Goal: Task Accomplishment & Management: Complete application form

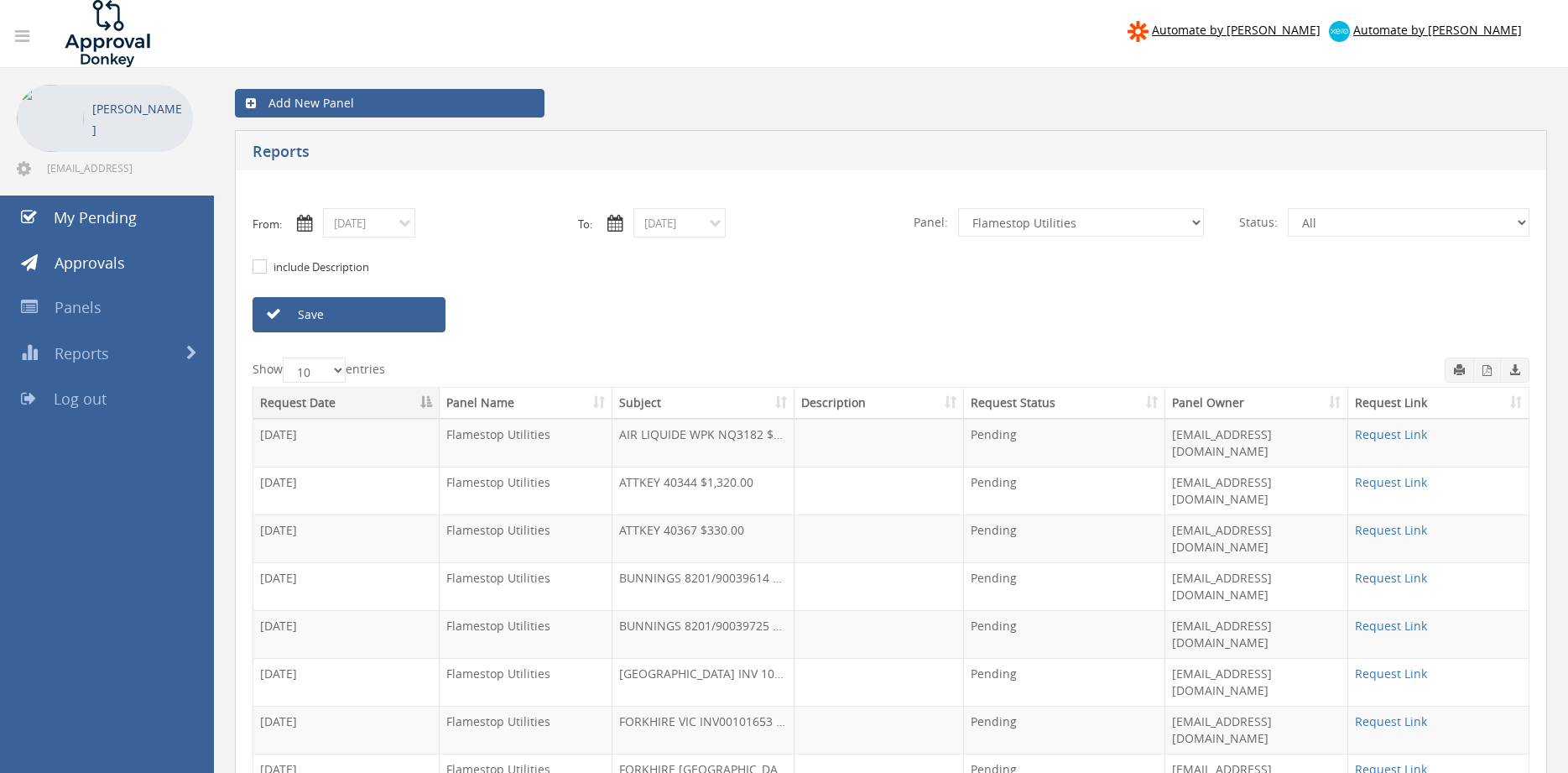
select select "number:9744"
click at [389, 319] on link "Save" at bounding box center [349, 315] width 193 height 35
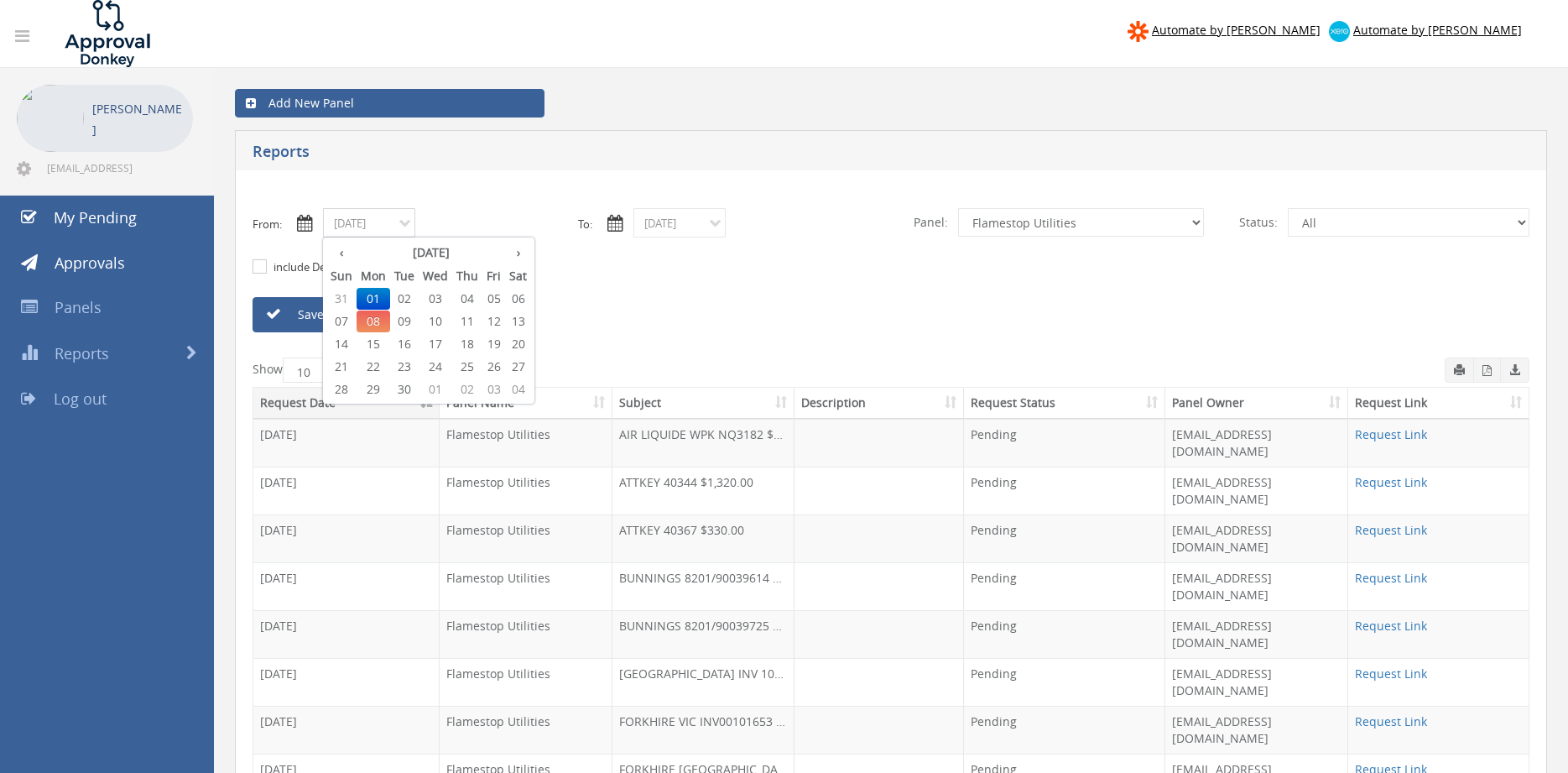
click at [378, 230] on input "[DATE]" at bounding box center [369, 223] width 92 height 30
click at [438, 305] on span "03" at bounding box center [435, 298] width 34 height 21
type input "[DATE]"
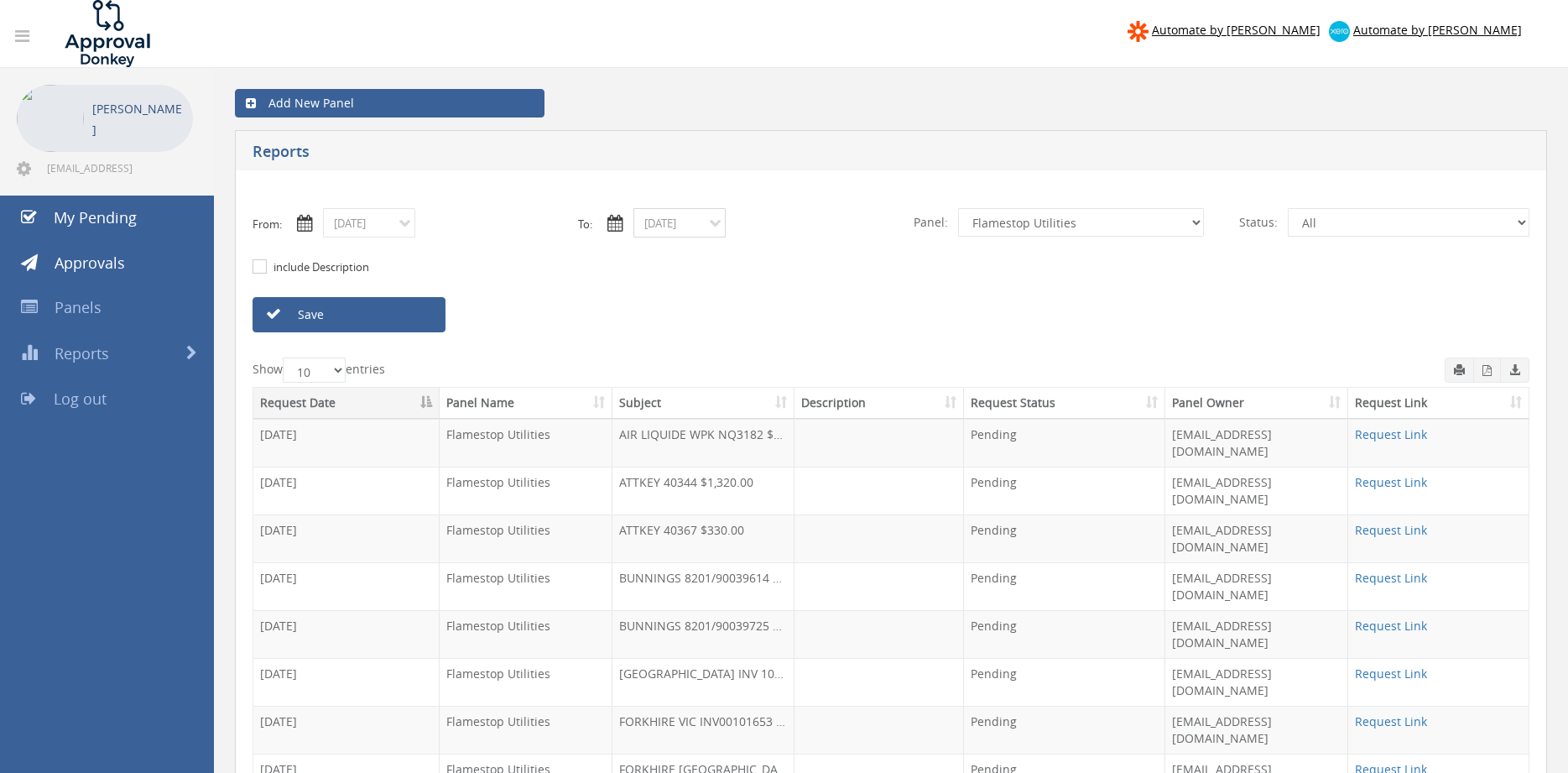
click at [674, 221] on input "[DATE]" at bounding box center [680, 223] width 92 height 30
click at [751, 300] on span "03" at bounding box center [746, 298] width 34 height 21
type input "[DATE]"
select select "number:9680"
click option "Alarm Suppliers - 2" at bounding box center [0, 0] width 0 height 0
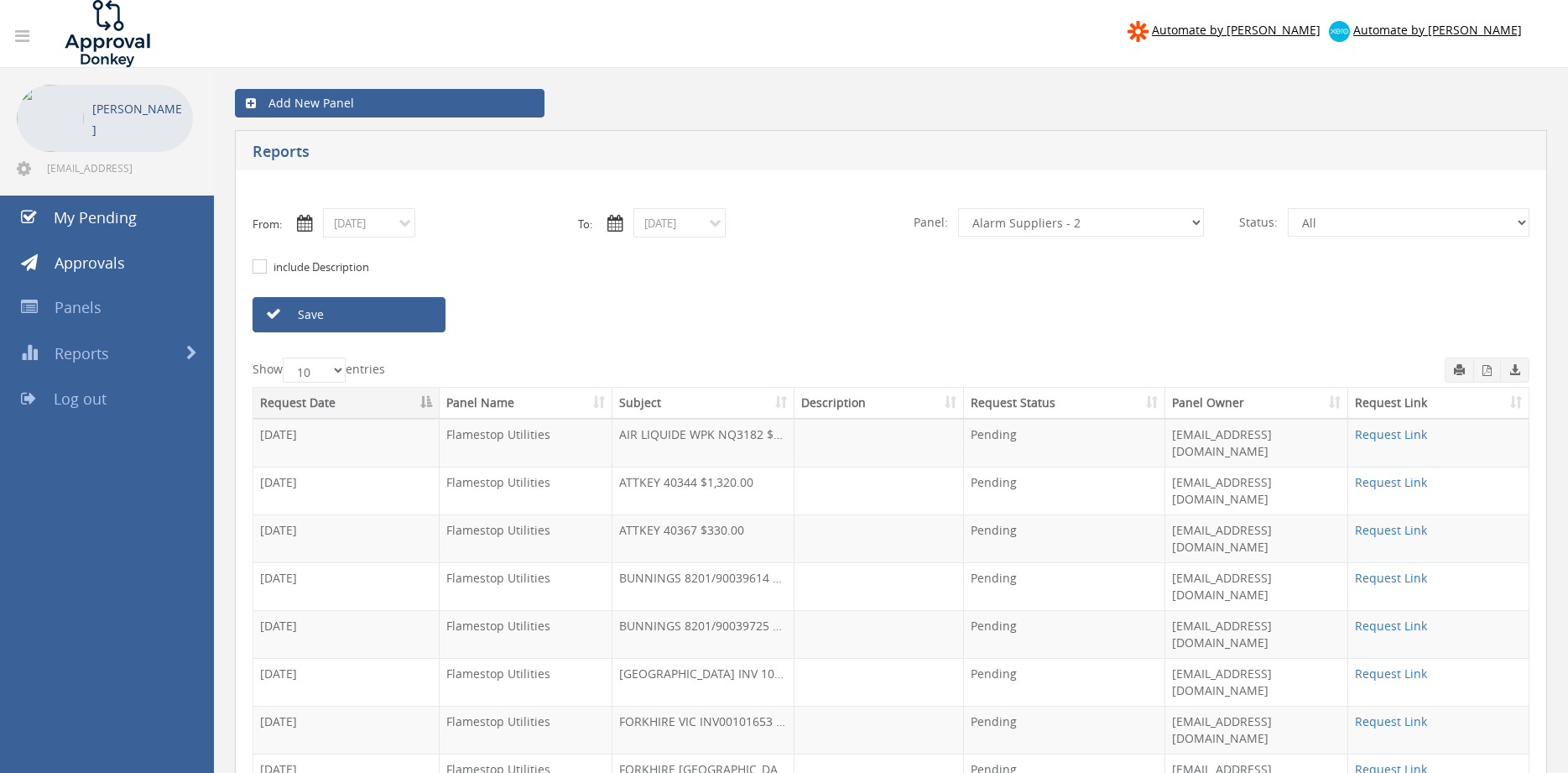
click at [420, 320] on link "Save" at bounding box center [349, 315] width 193 height 35
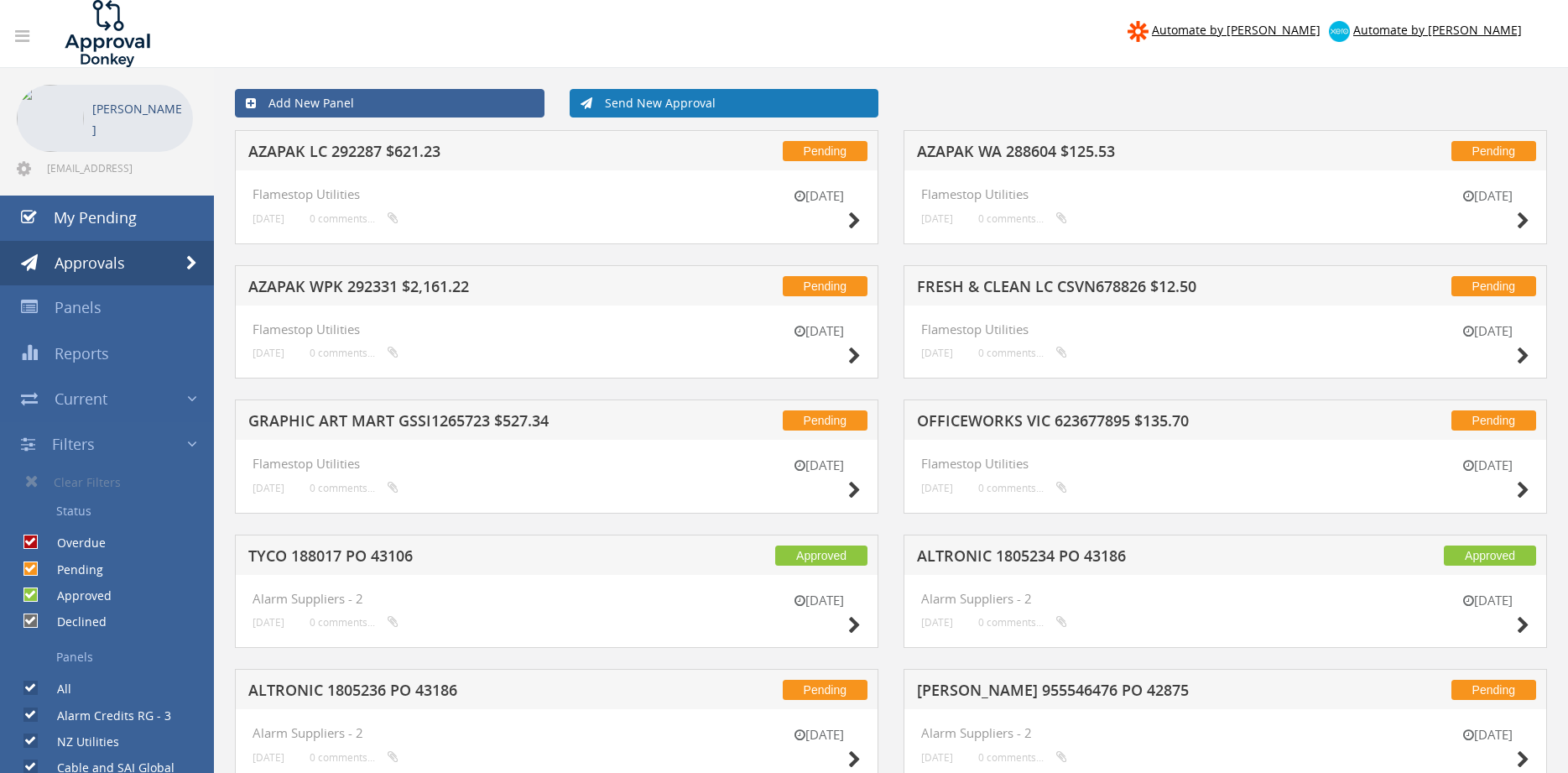
click at [662, 100] on link "Send New Approval" at bounding box center [724, 103] width 309 height 29
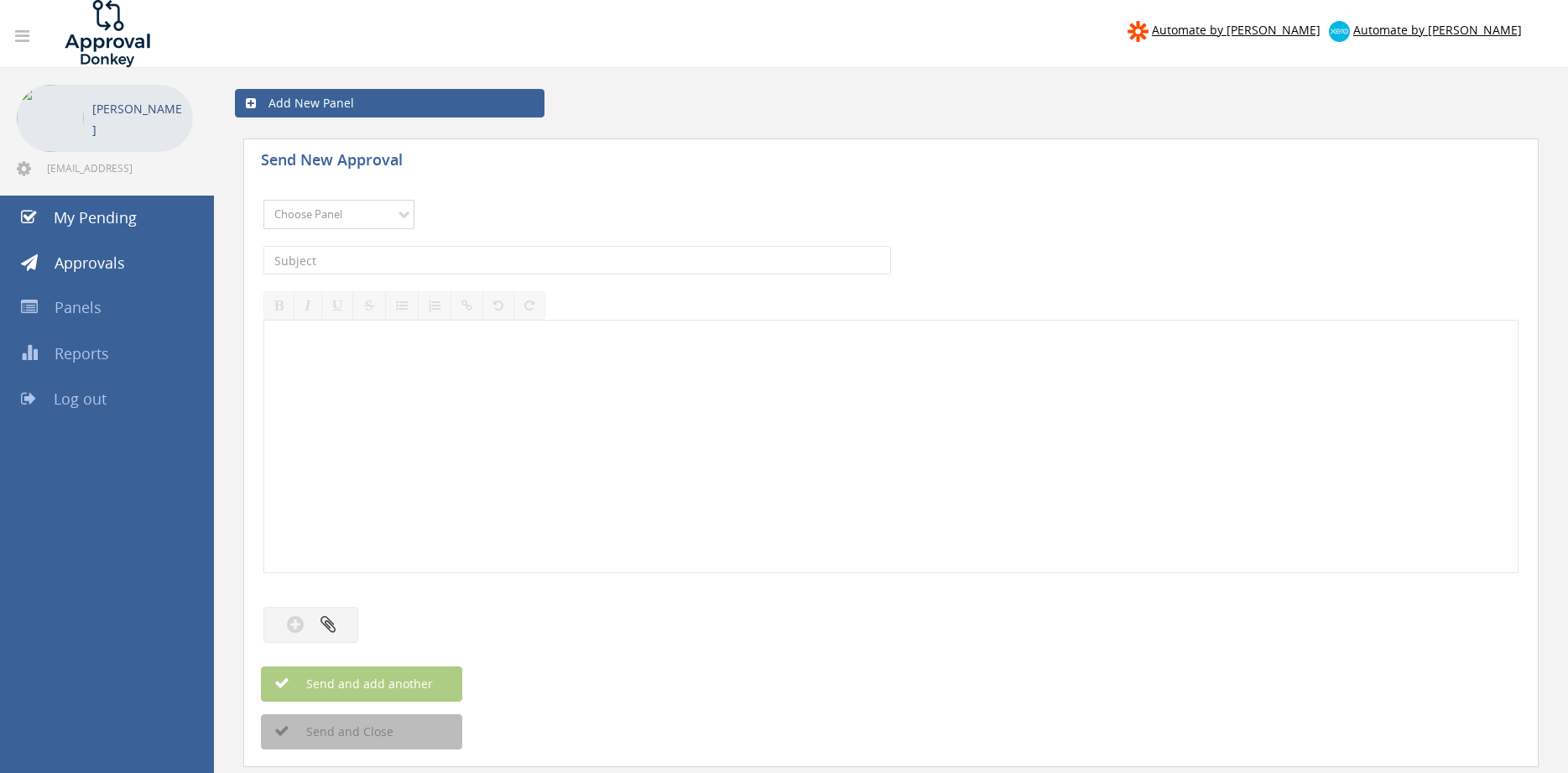
click at [264, 200] on select "Choose Panel Alarm Credits RG - 3 NZ Utilities Cable and SAI Global NZ Alarms-1…" at bounding box center [339, 214] width 151 height 30
select select "9739"
click option "Credit Requests - 2" at bounding box center [0, 0] width 0 height 0
click at [483, 265] on input "text" at bounding box center [577, 260] width 627 height 29
type input "FIRE BOAR 1026957-D01 $374.00"
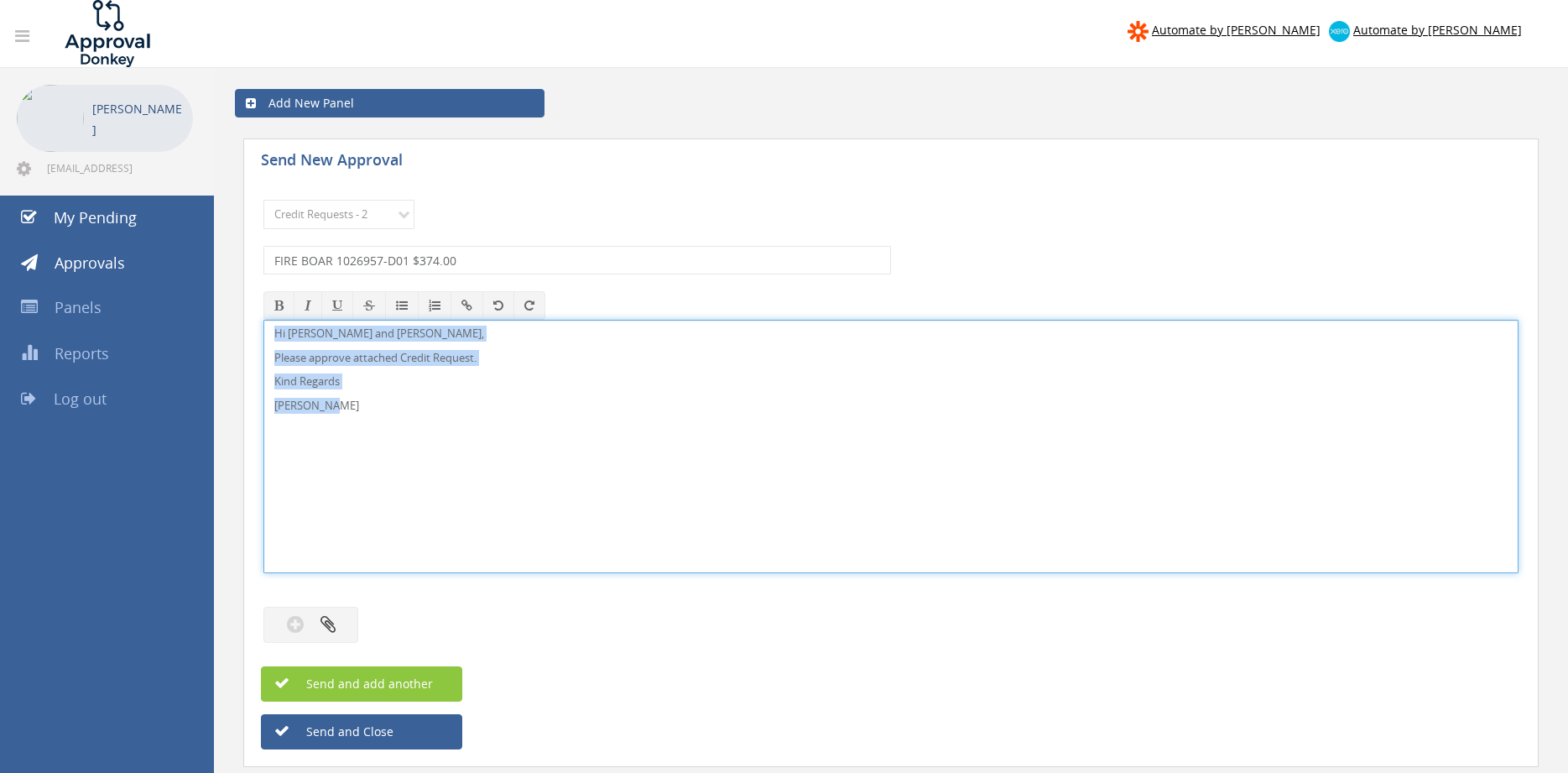
drag, startPoint x: 310, startPoint y: 403, endPoint x: 241, endPoint y: 325, distance: 104.1
click at [264, 327] on div "Hi Lee and Ben, Please approve attached Credit Request. Kind Regards Pam Walker" at bounding box center [891, 447] width 1256 height 254
click at [342, 626] on button "button" at bounding box center [311, 625] width 95 height 36
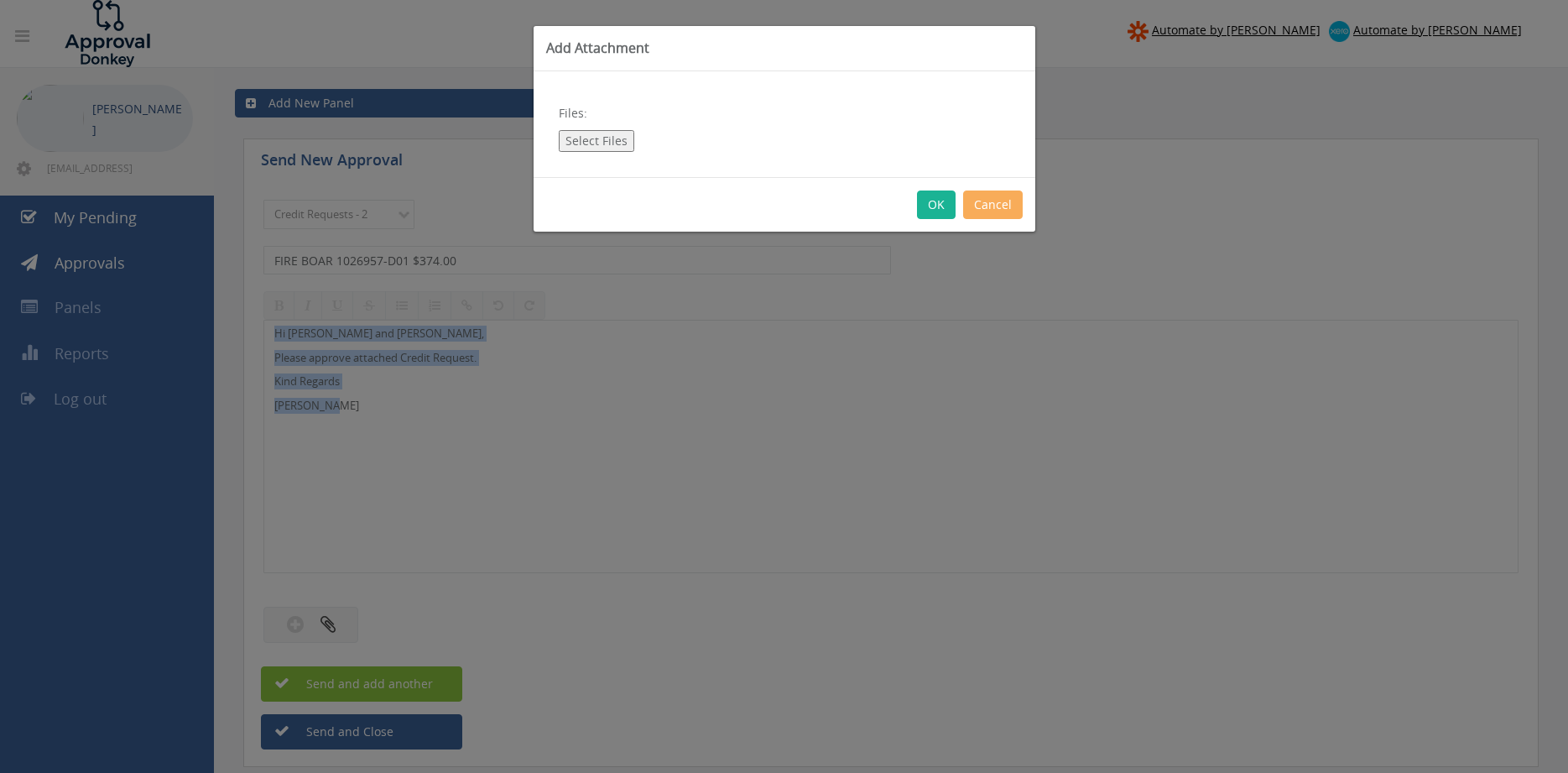
click at [593, 141] on button "Select Files" at bounding box center [596, 141] width 76 height 21
type input "C:\fakepath\FIRE BOAR 1026957-D01.pdf"
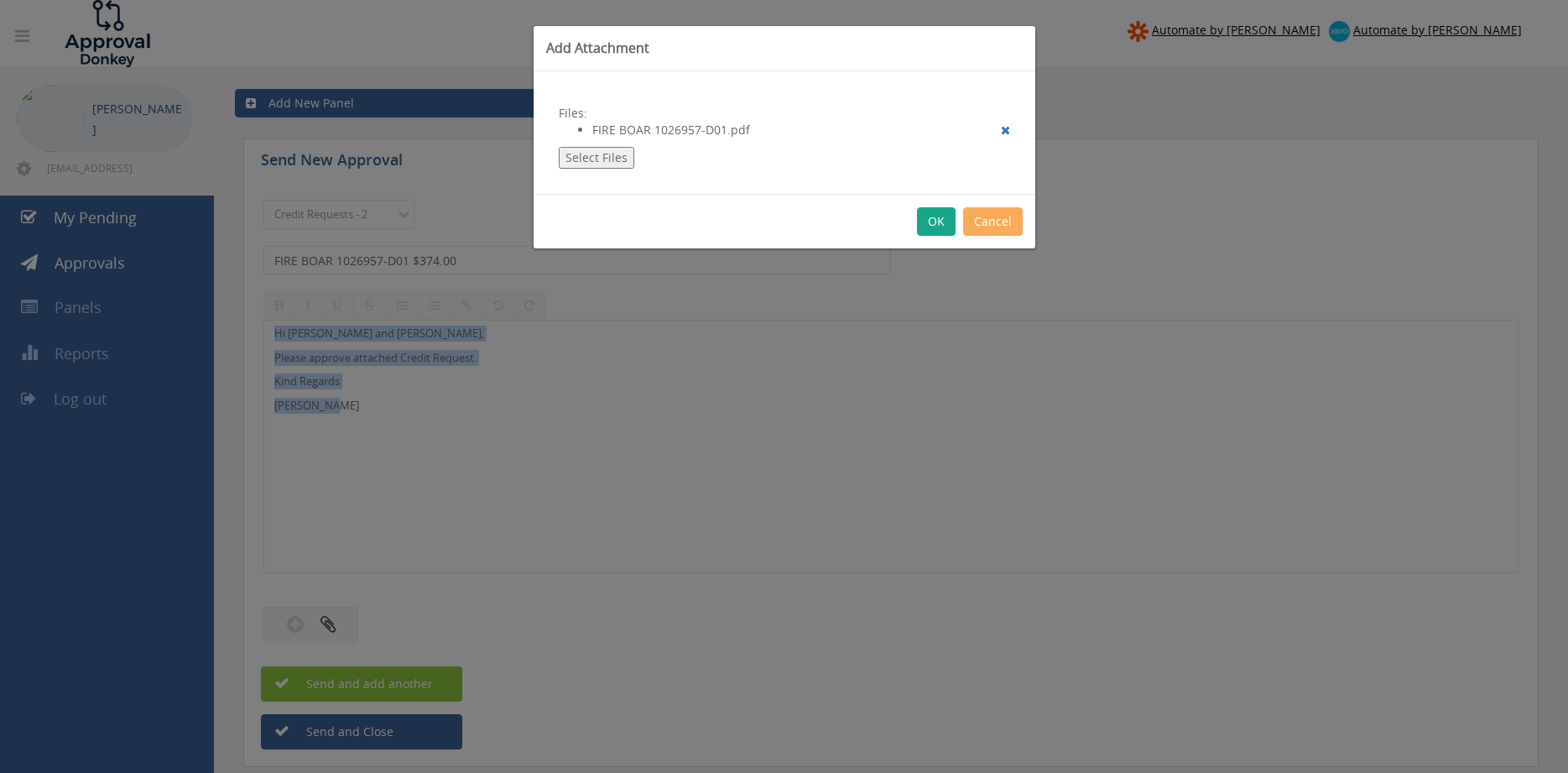
click at [929, 221] on button "OK" at bounding box center [936, 221] width 38 height 29
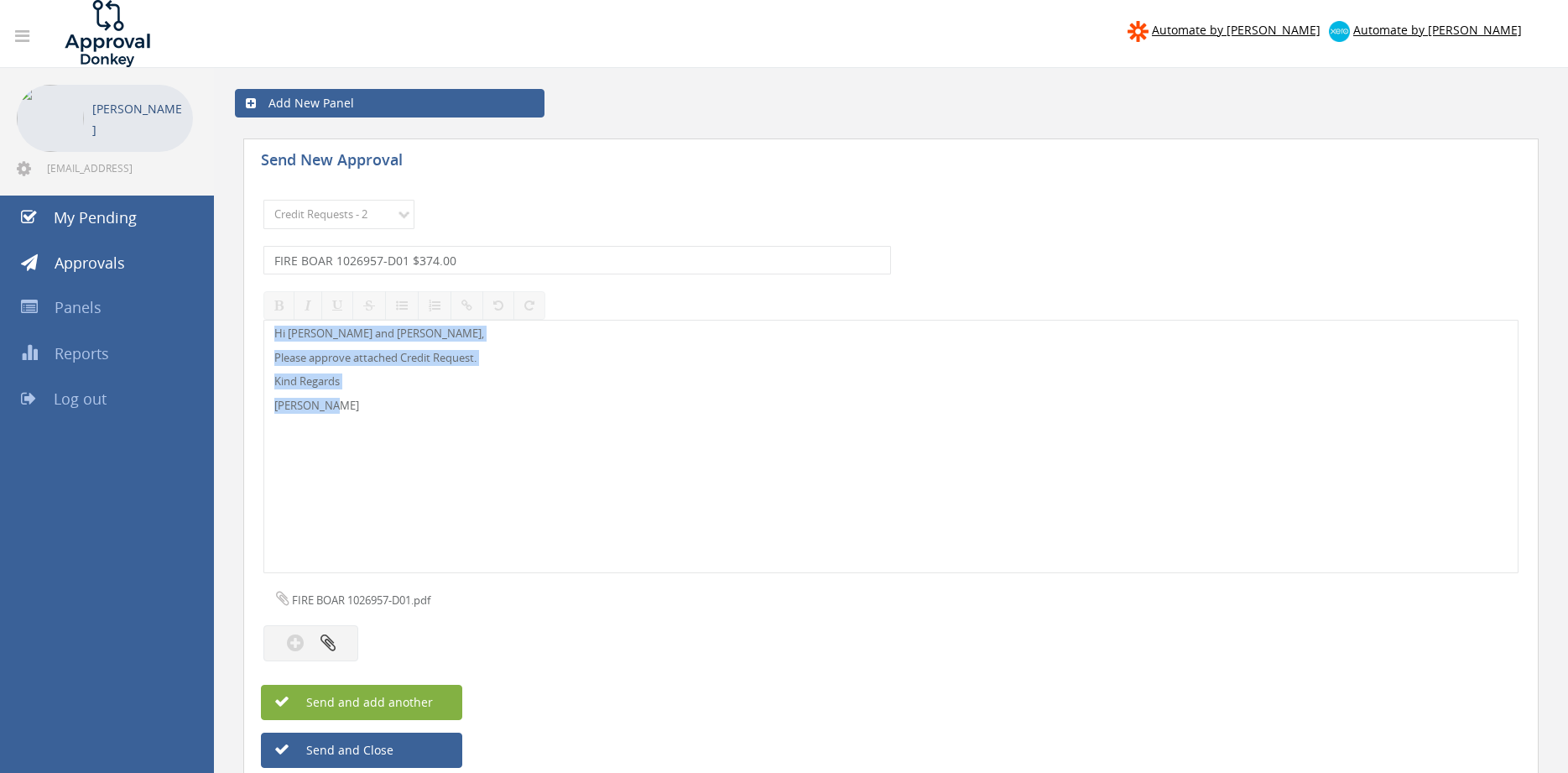
click at [437, 709] on button "Send and add another" at bounding box center [362, 703] width 201 height 35
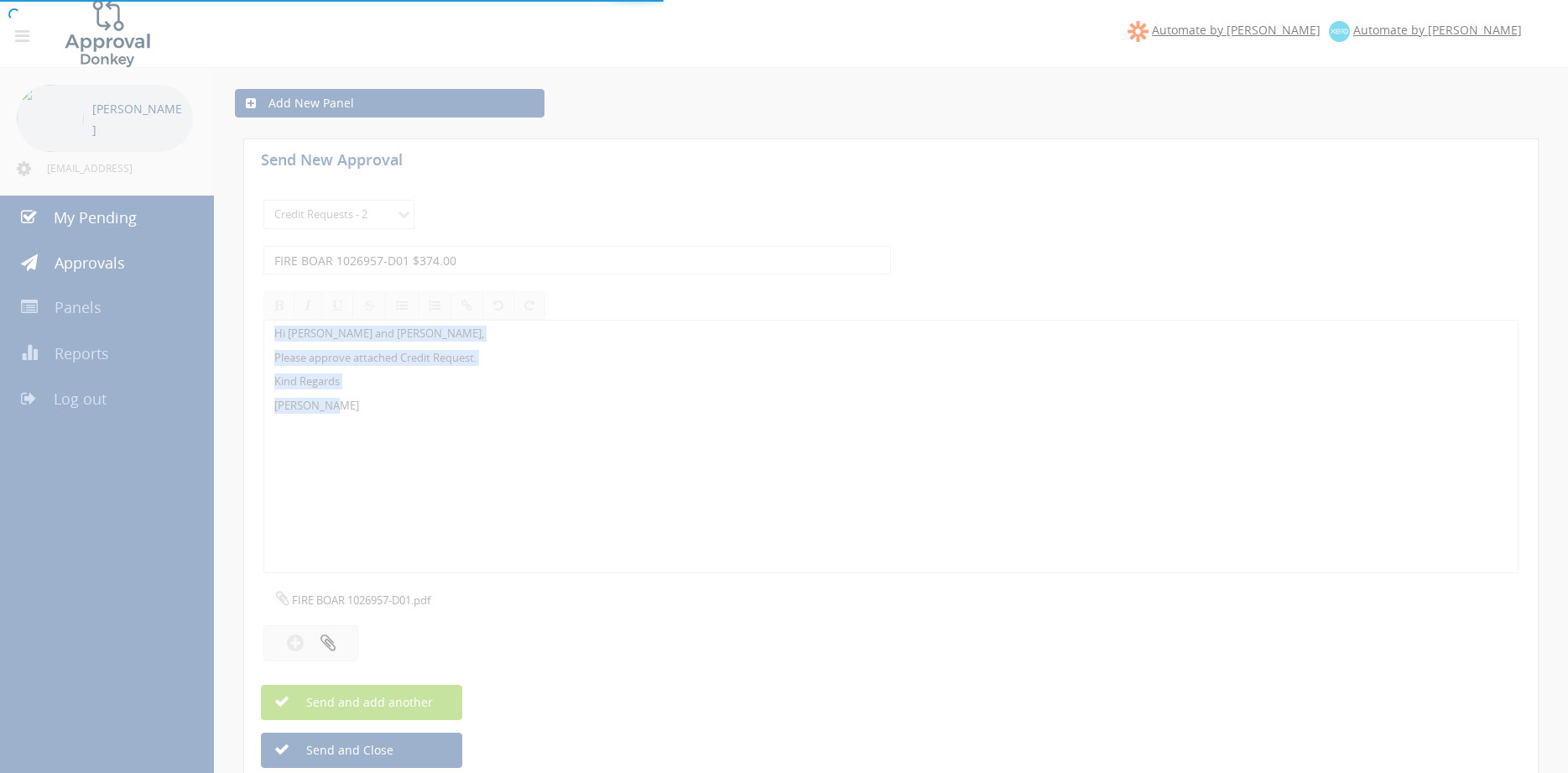
select select
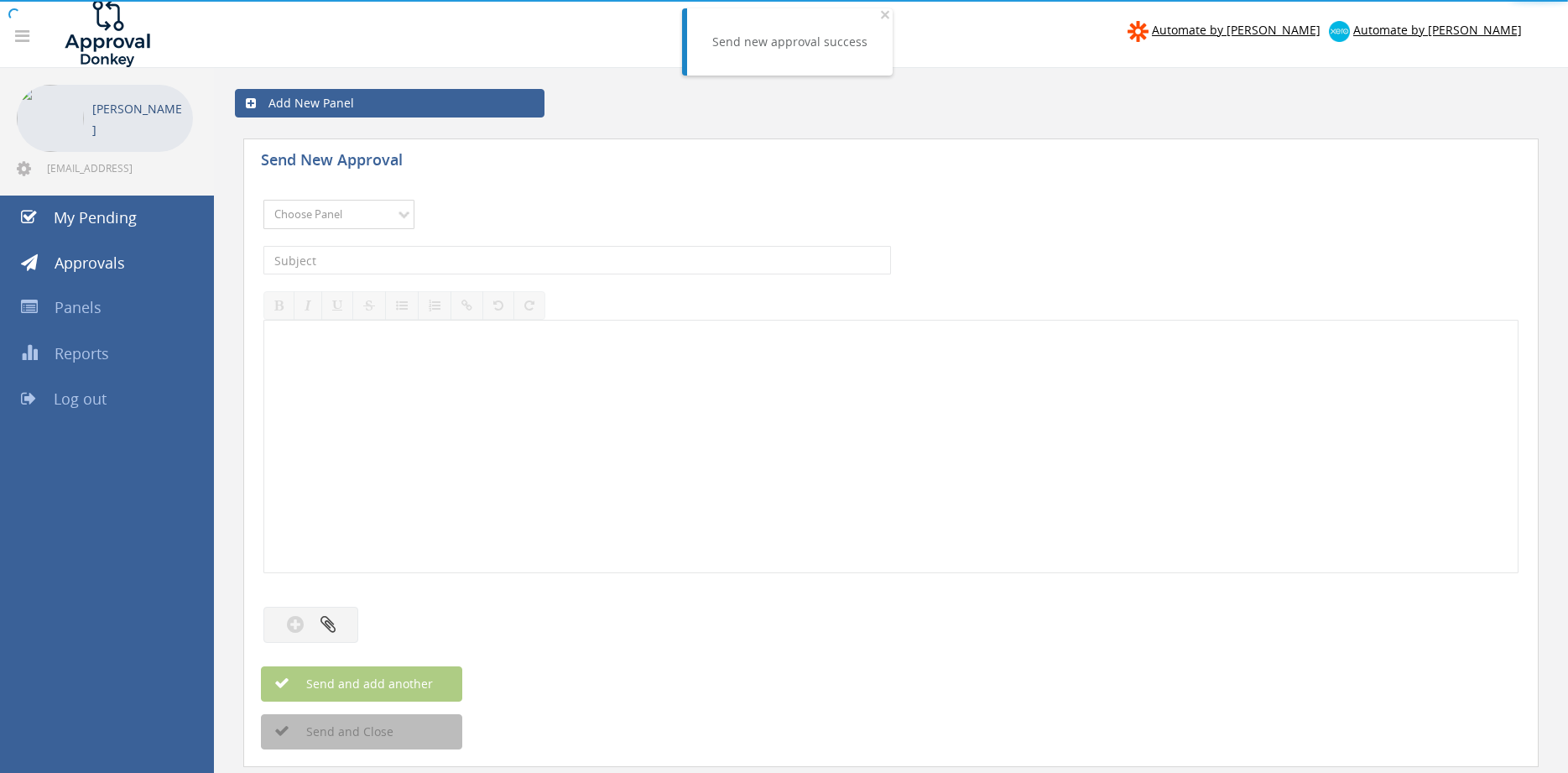
click at [264, 200] on select "Choose Panel Alarm Credits RG - 3 NZ Utilities Cable and SAI Global NZ Alarms-1…" at bounding box center [339, 214] width 151 height 30
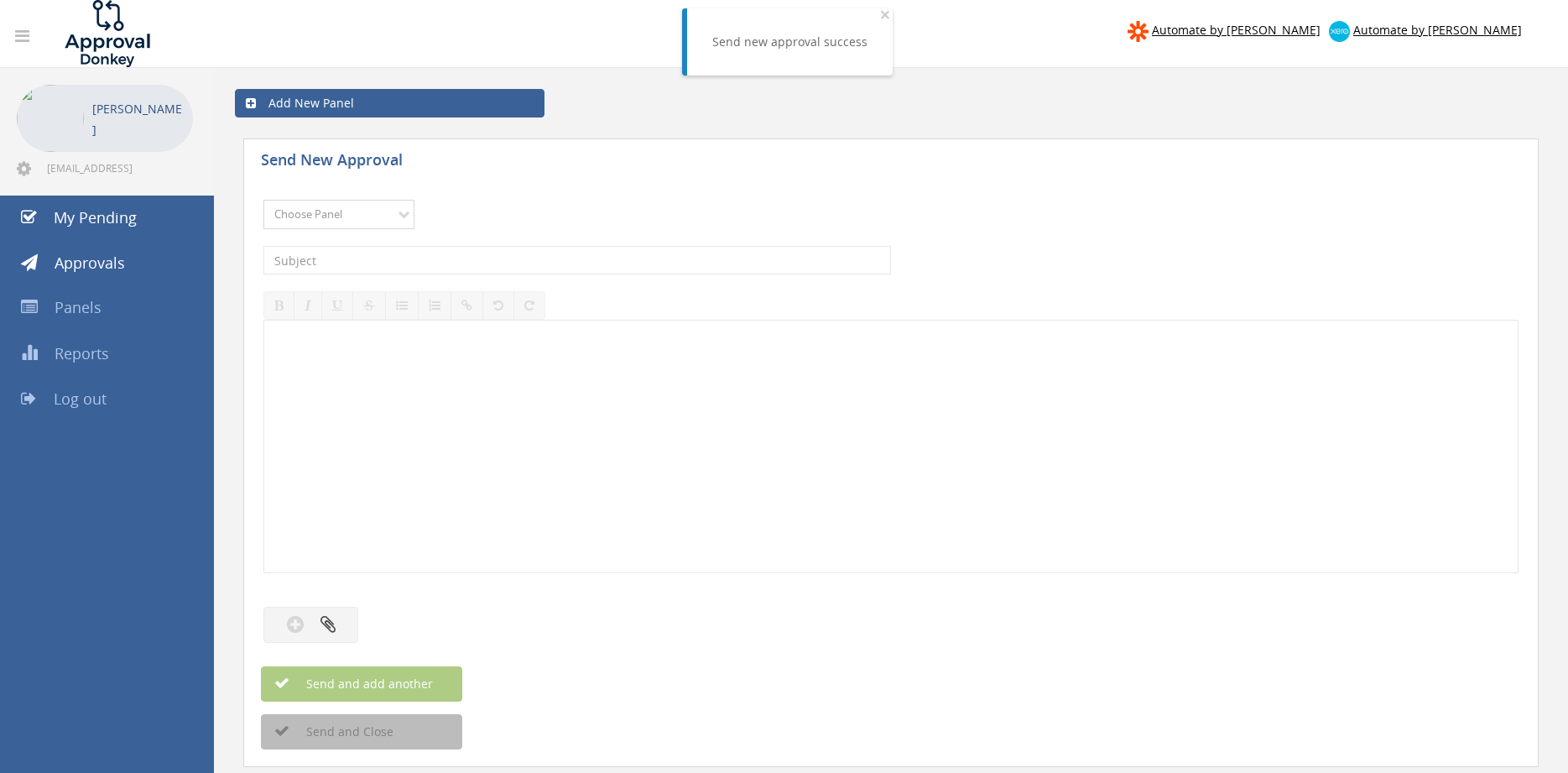
select select "9739"
click option "Credit Requests - 2" at bounding box center [0, 0] width 0 height 0
click at [452, 252] on input "text" at bounding box center [577, 260] width 627 height 29
type input "f"
type input "I"
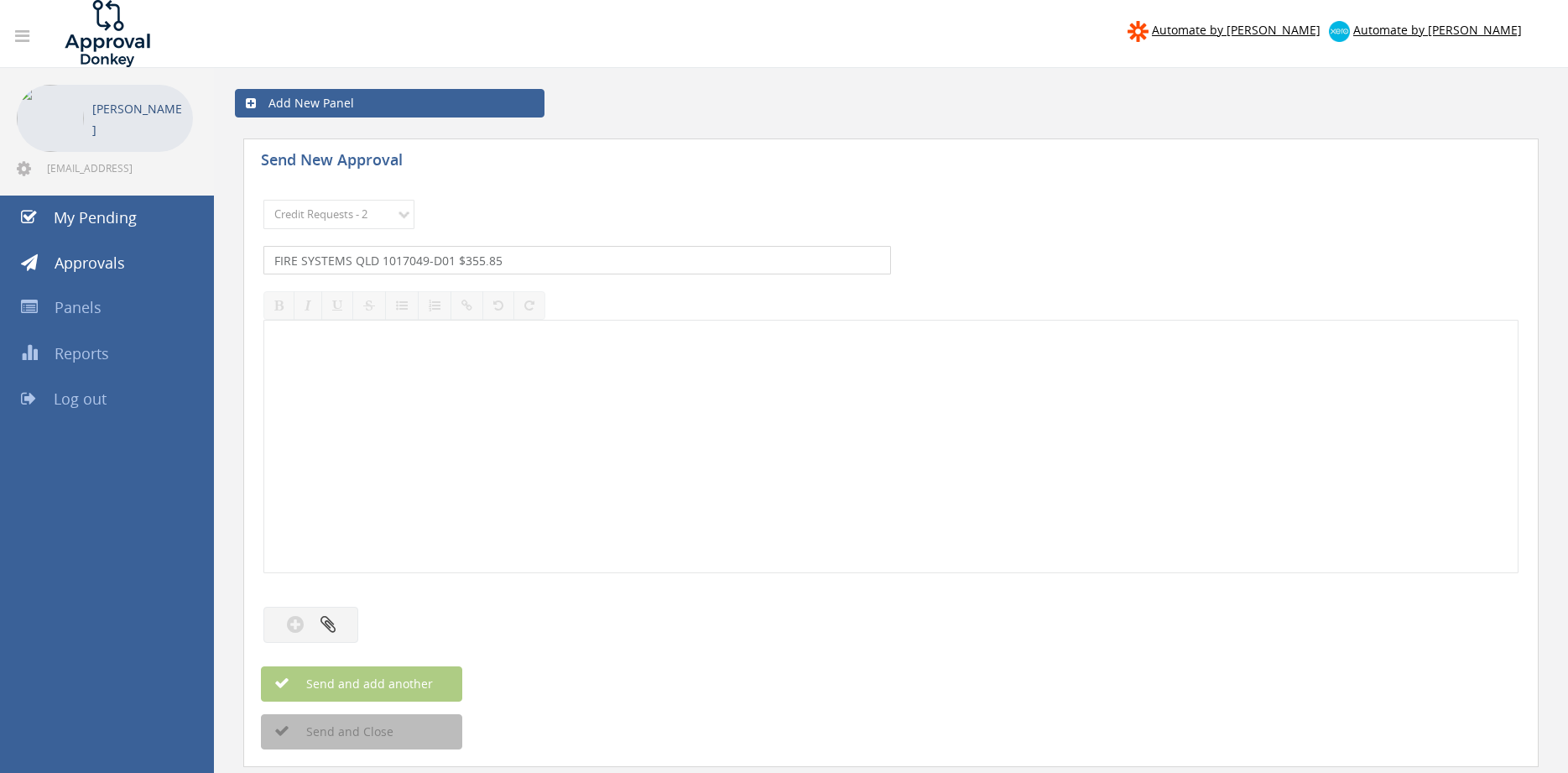
type input "FIRE SYSTEMS QLD 1017049-D01 $355.85"
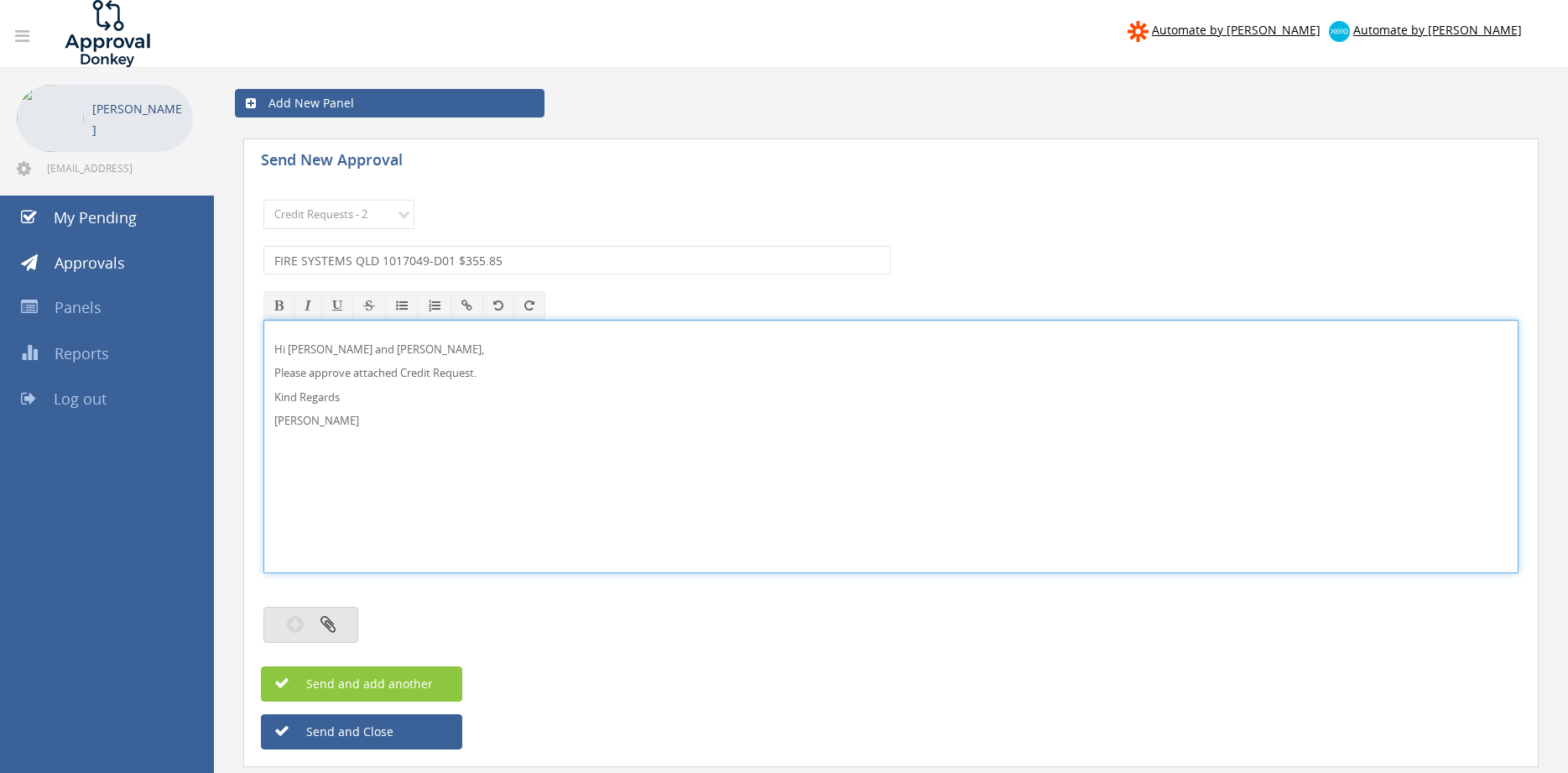
click at [351, 618] on button "button" at bounding box center [311, 625] width 95 height 36
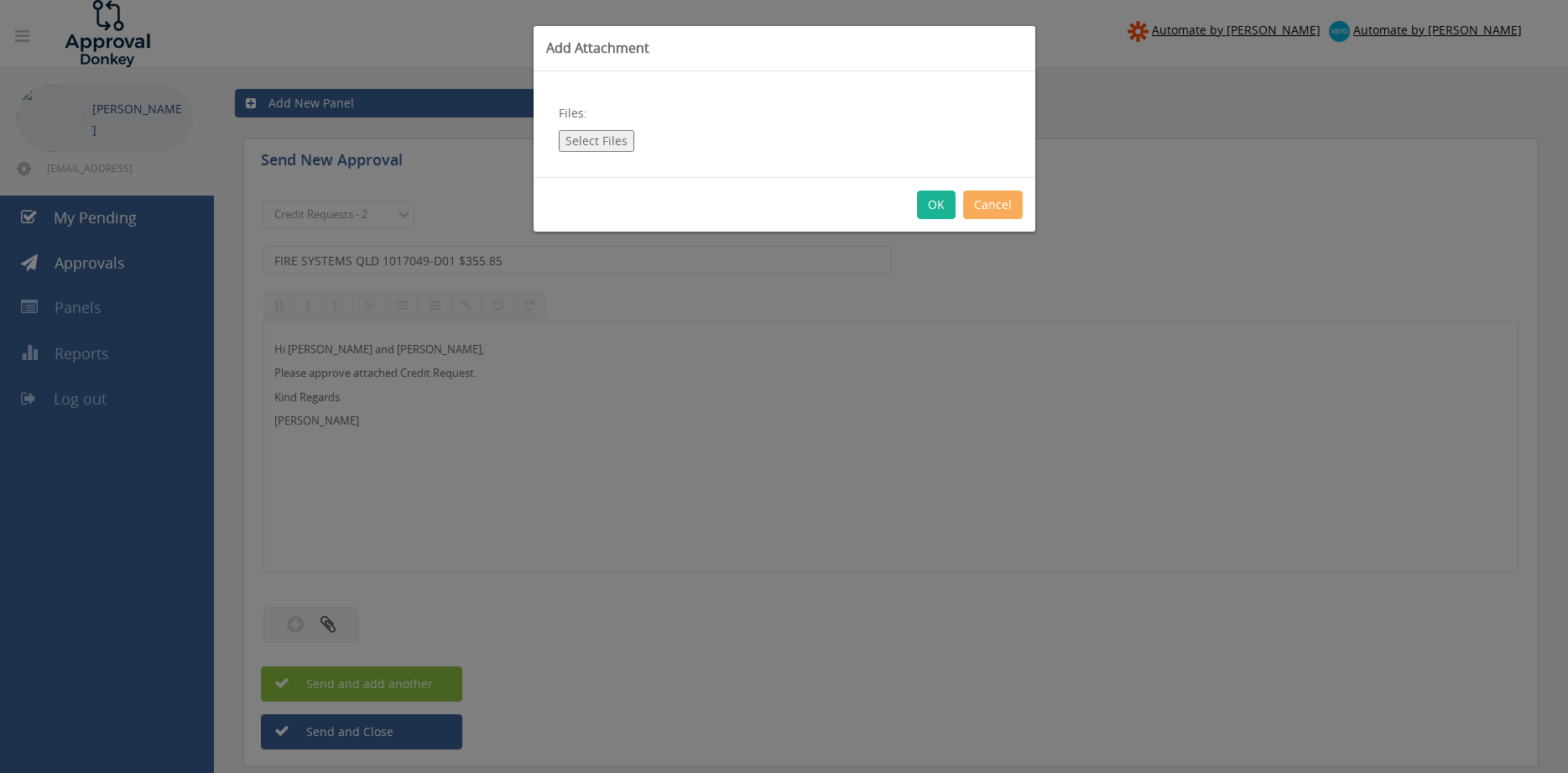
click at [609, 139] on button "Select Files" at bounding box center [596, 141] width 76 height 21
type input "C:\fakepath\FIRE SYSTEMS QLD 1017049-D01.pdf"
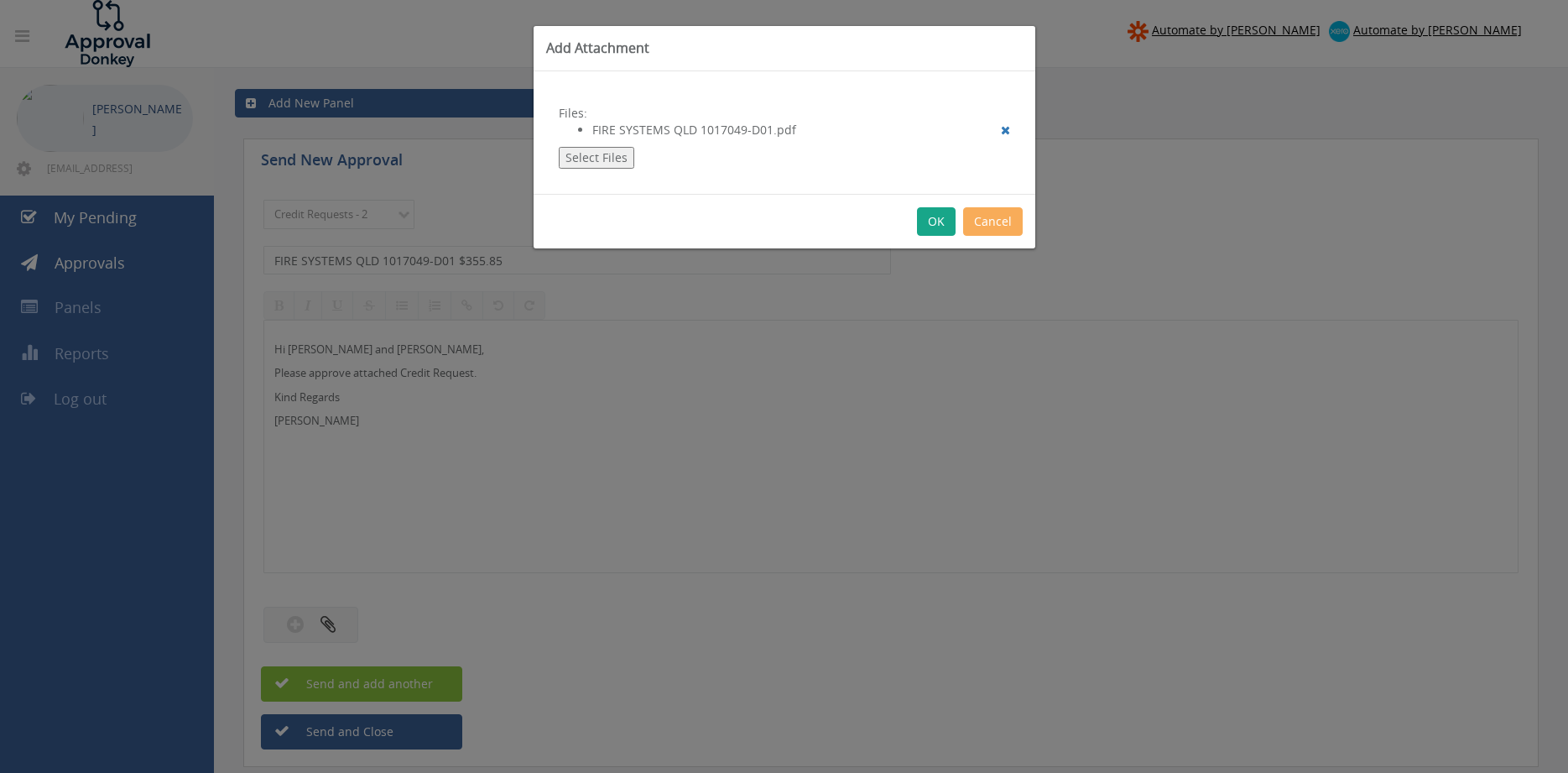
click at [933, 217] on button "OK" at bounding box center [936, 221] width 38 height 29
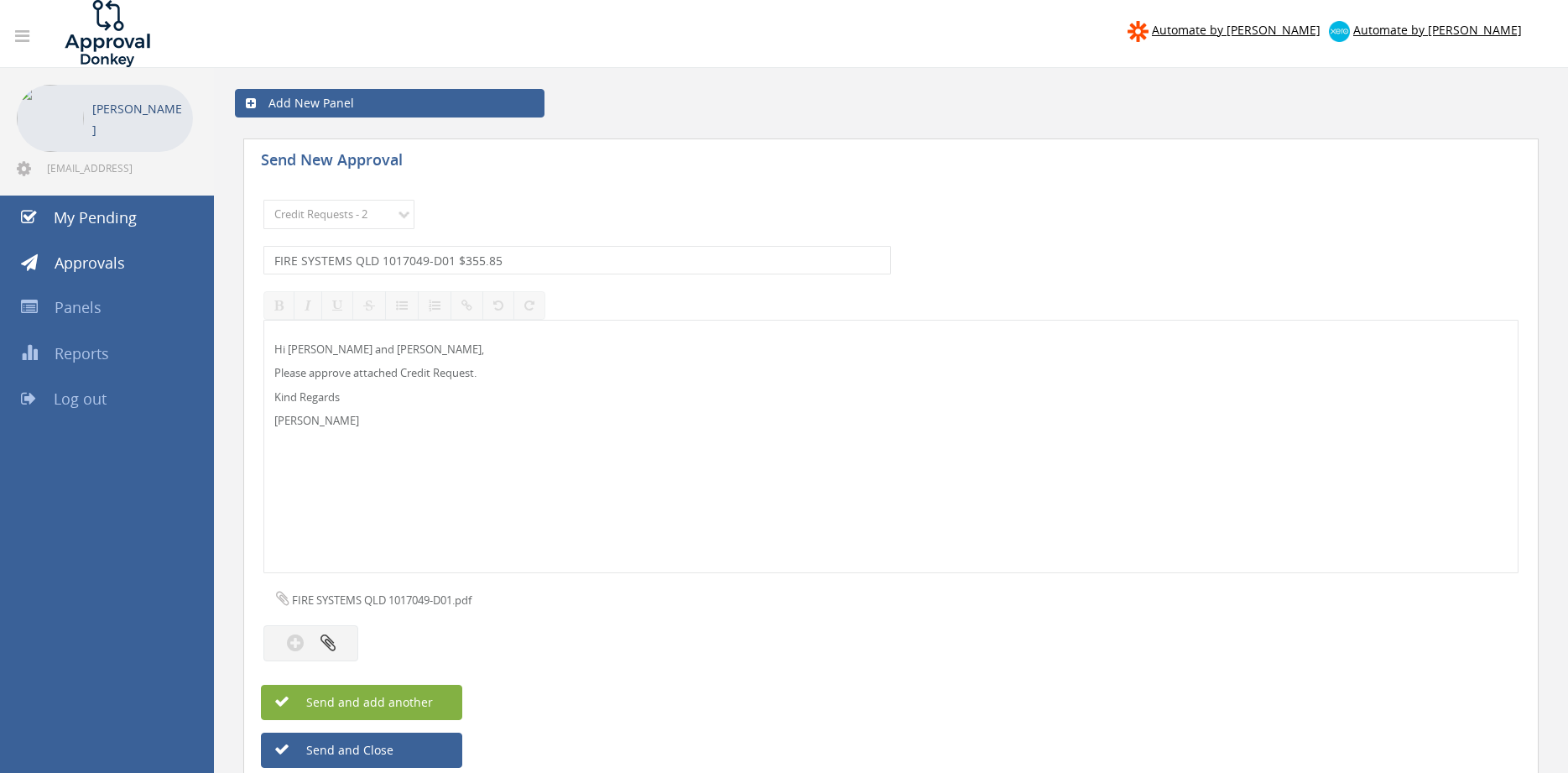
click at [438, 694] on button "Send and add another" at bounding box center [362, 703] width 201 height 35
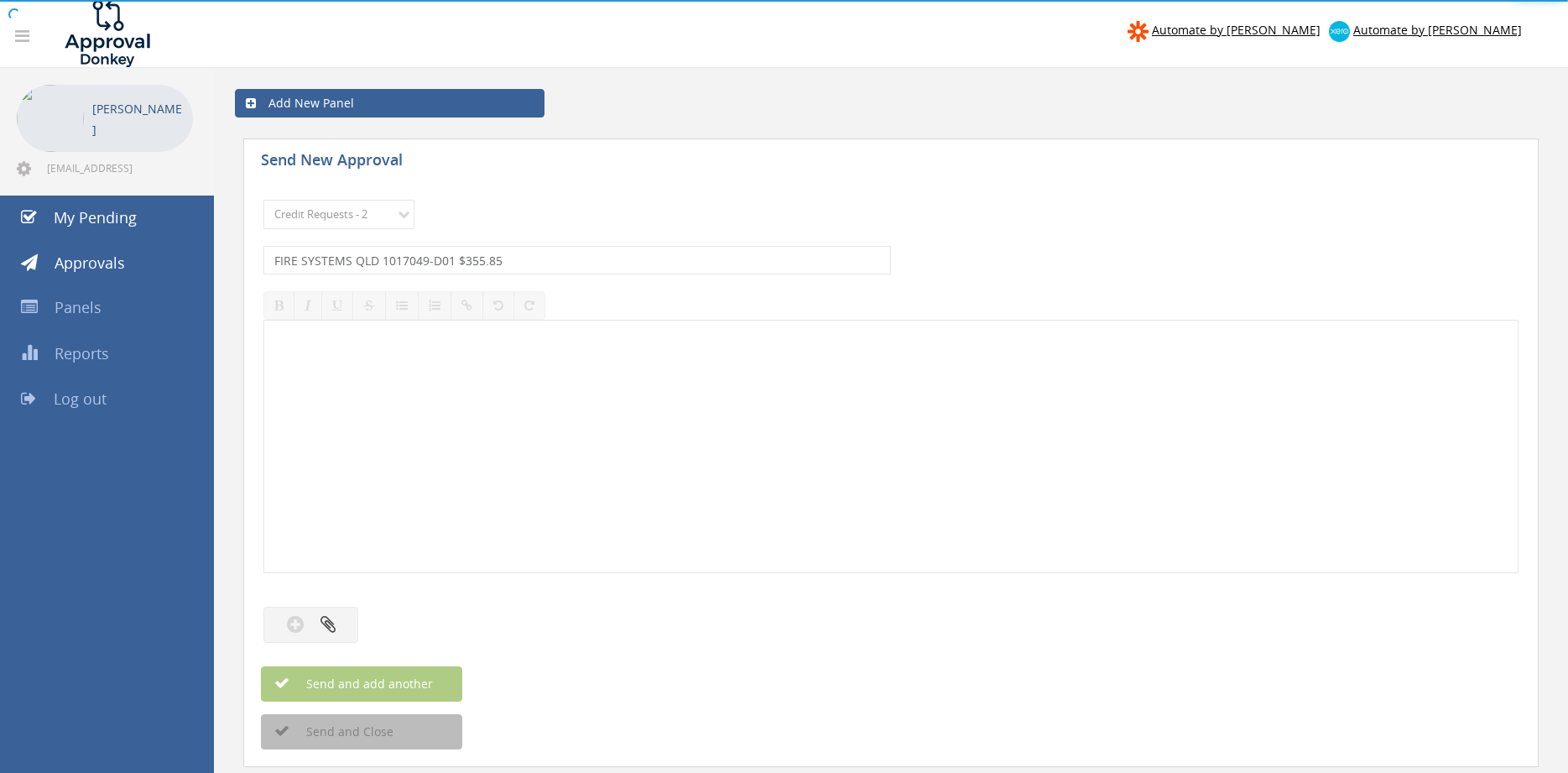
select select
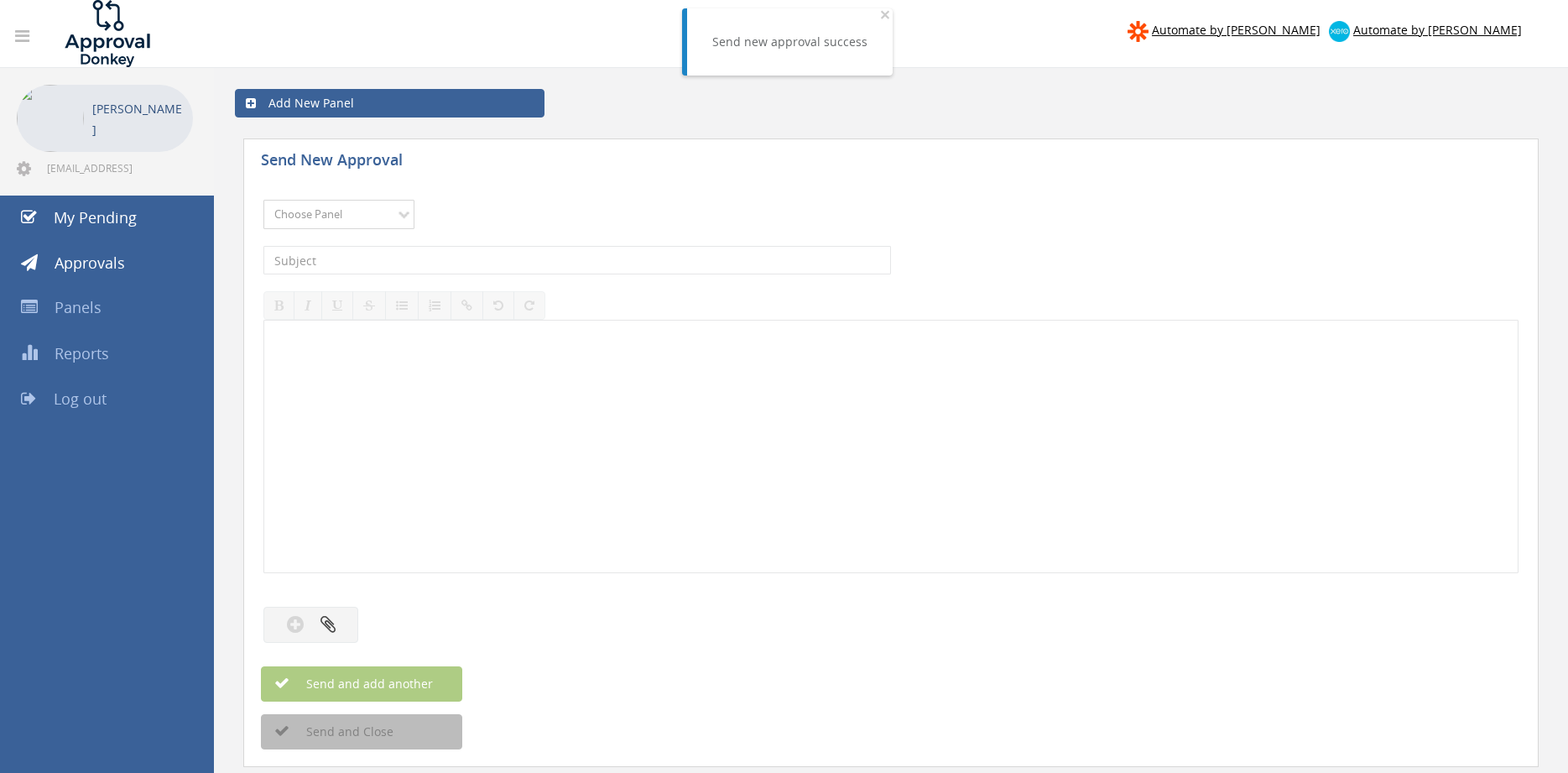
click at [264, 200] on select "Choose Panel Alarm Credits RG - 3 NZ Utilities Cable and SAI Global NZ Alarms-1…" at bounding box center [339, 214] width 151 height 30
select select "9739"
click option "Credit Requests - 2" at bounding box center [0, 0] width 0 height 0
click at [462, 260] on input "text" at bounding box center [577, 260] width 627 height 29
type input "FIRECHIEF 1094464-D01 $221.49"
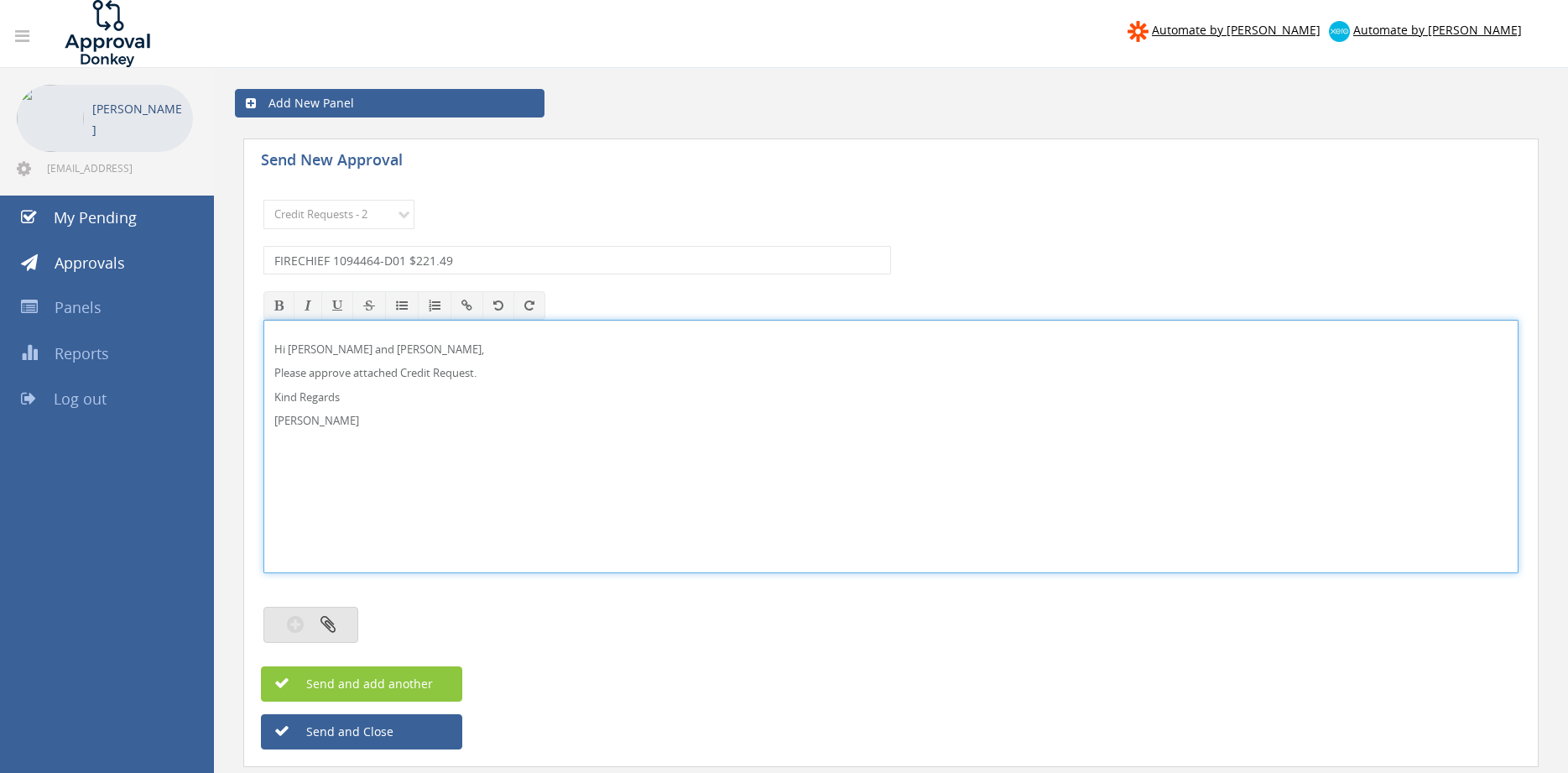
click at [332, 631] on icon "button" at bounding box center [328, 624] width 15 height 20
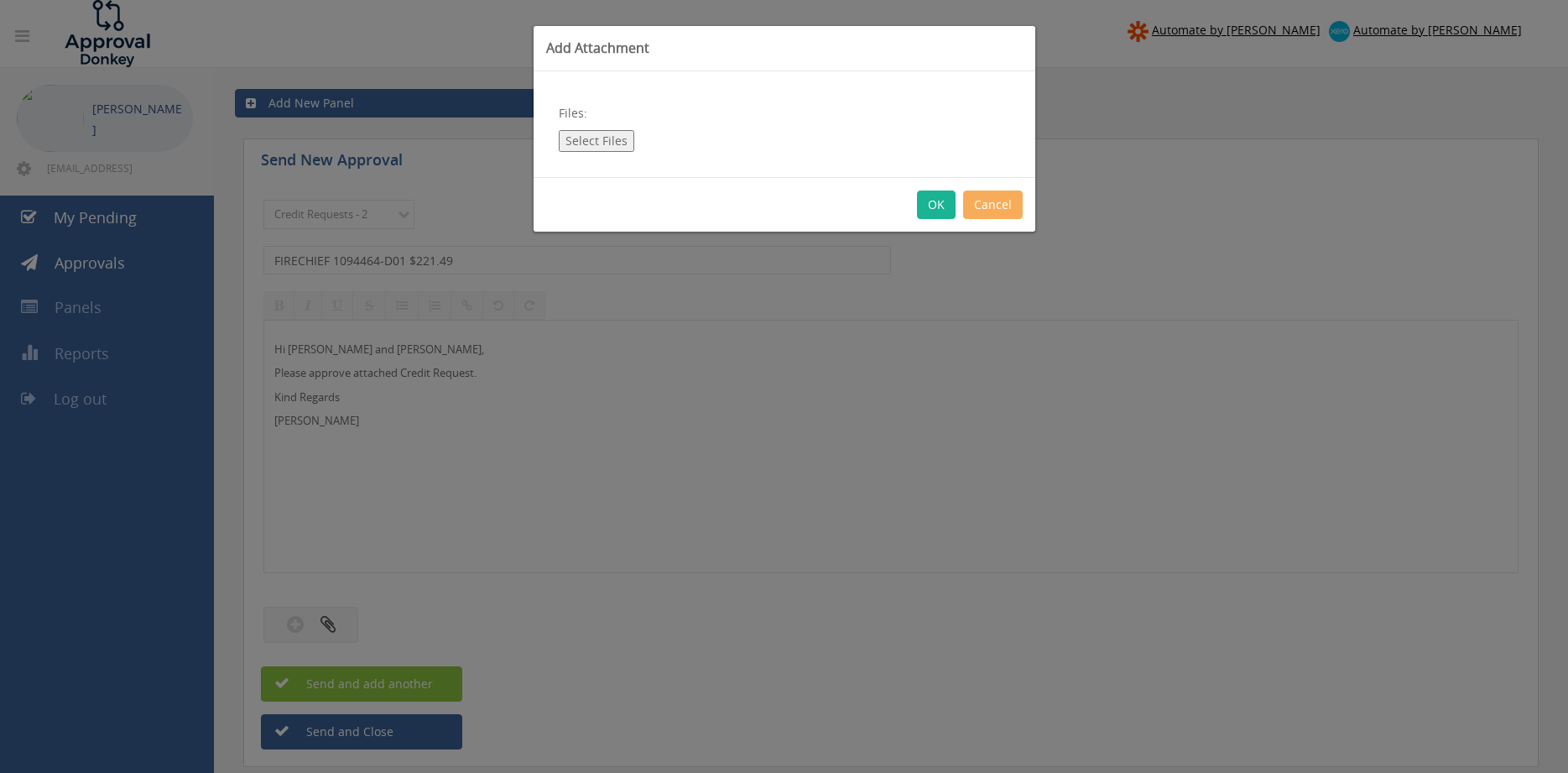
click at [606, 145] on button "Select Files" at bounding box center [596, 141] width 76 height 21
type input "C:\fakepath\FIRECHIEF 1094464-D01.pdf"
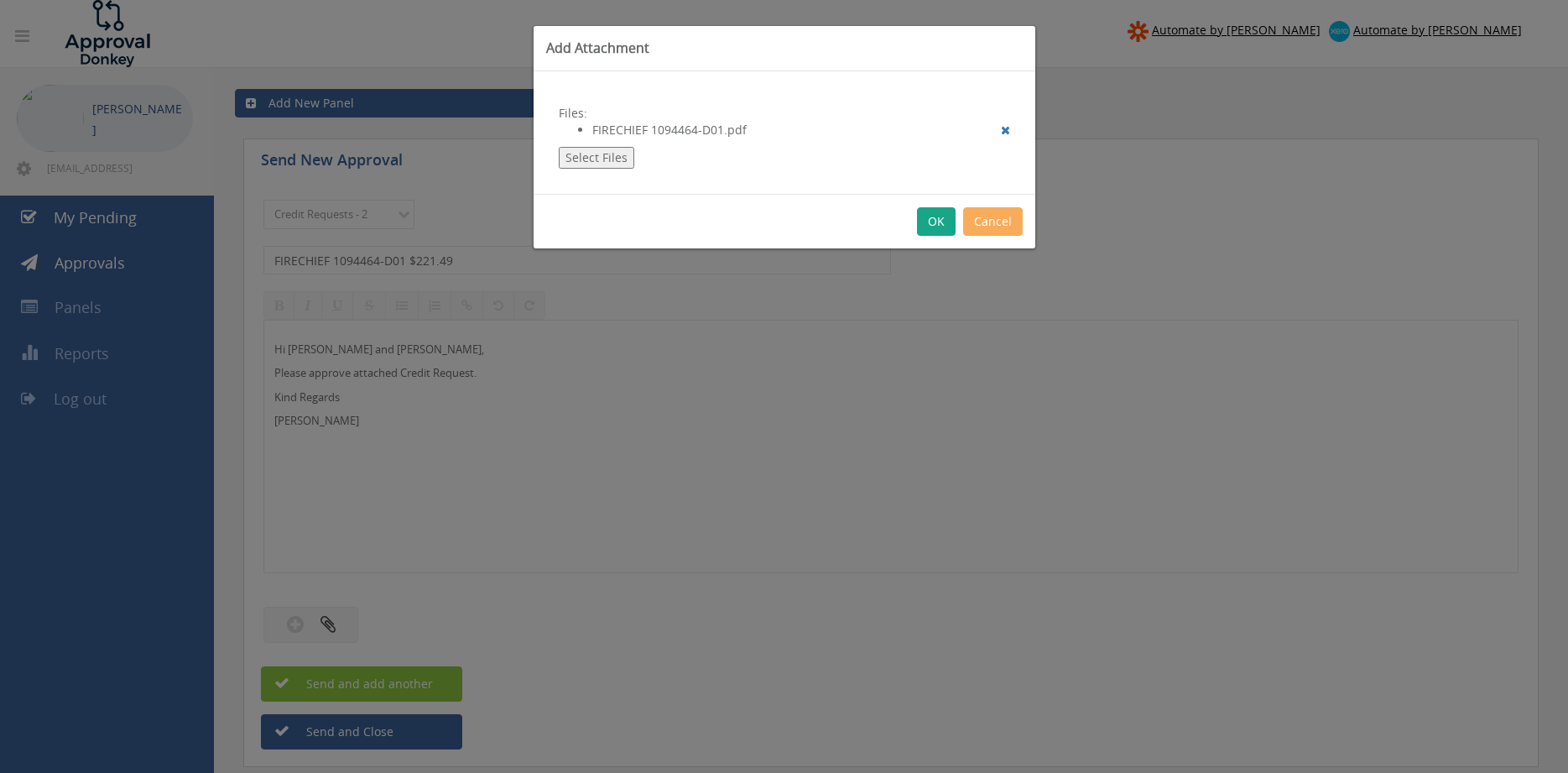
click at [927, 220] on button "OK" at bounding box center [936, 221] width 38 height 29
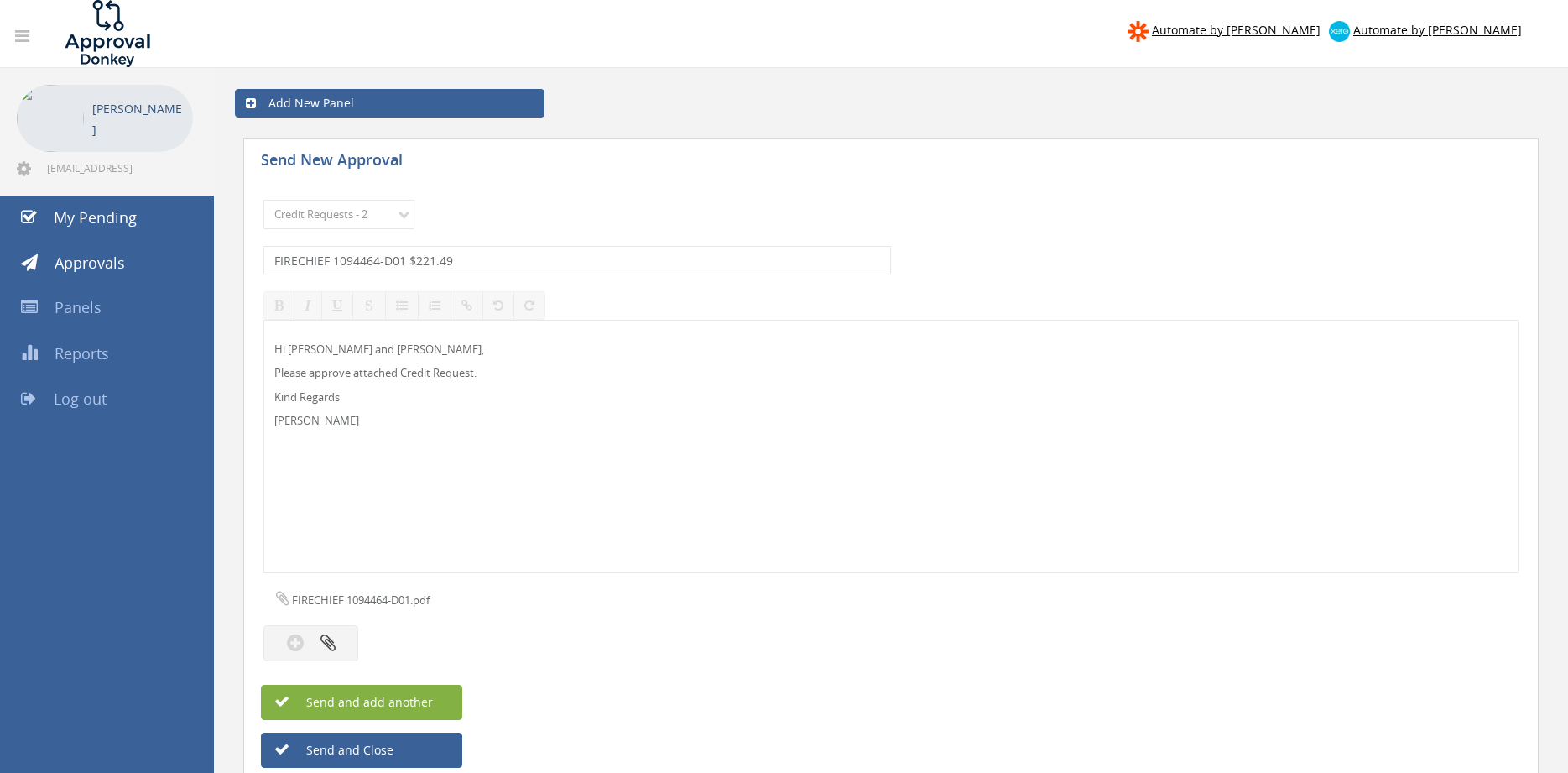
click at [432, 711] on button "Send and add another" at bounding box center [362, 703] width 201 height 35
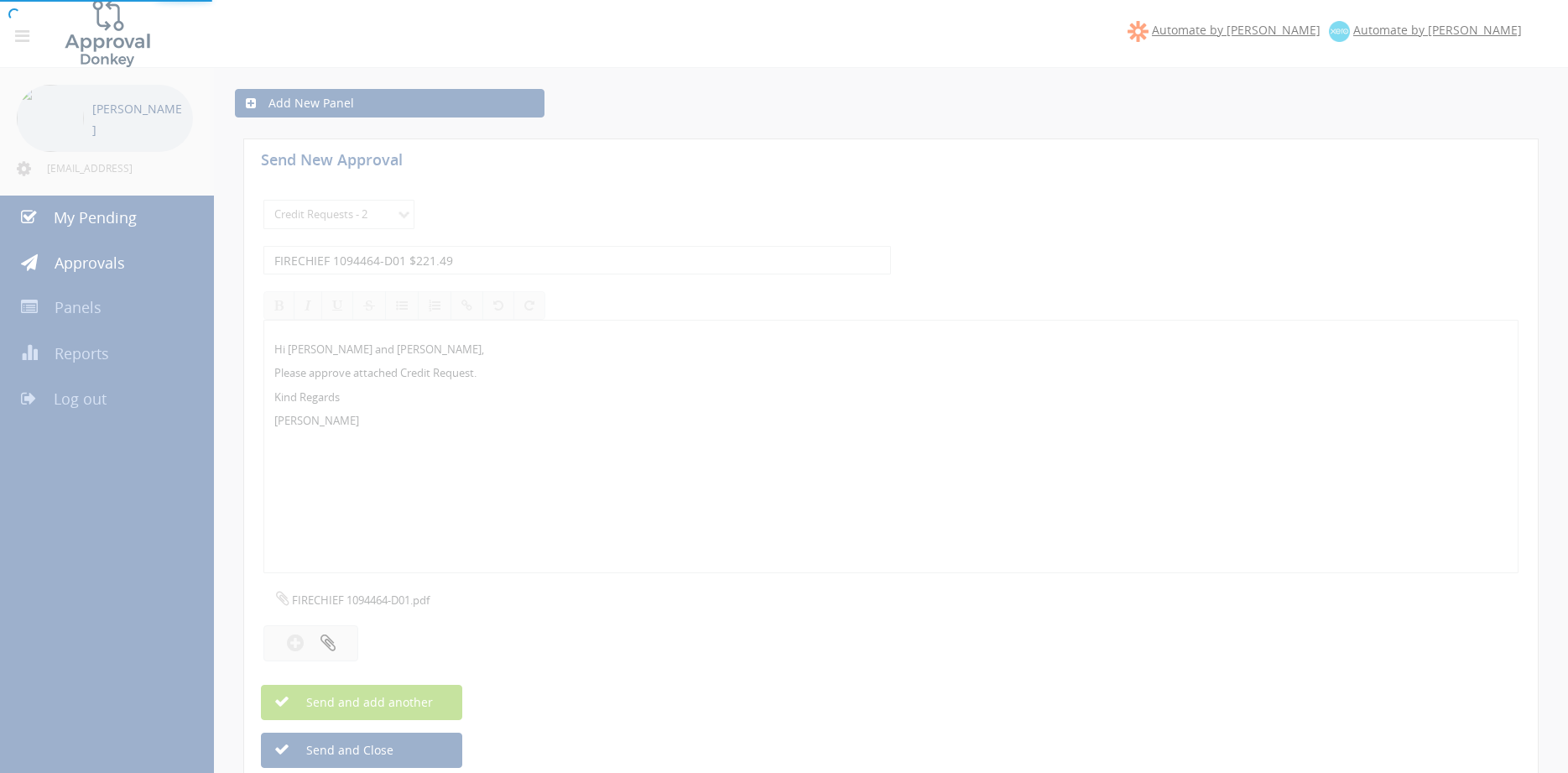
select select
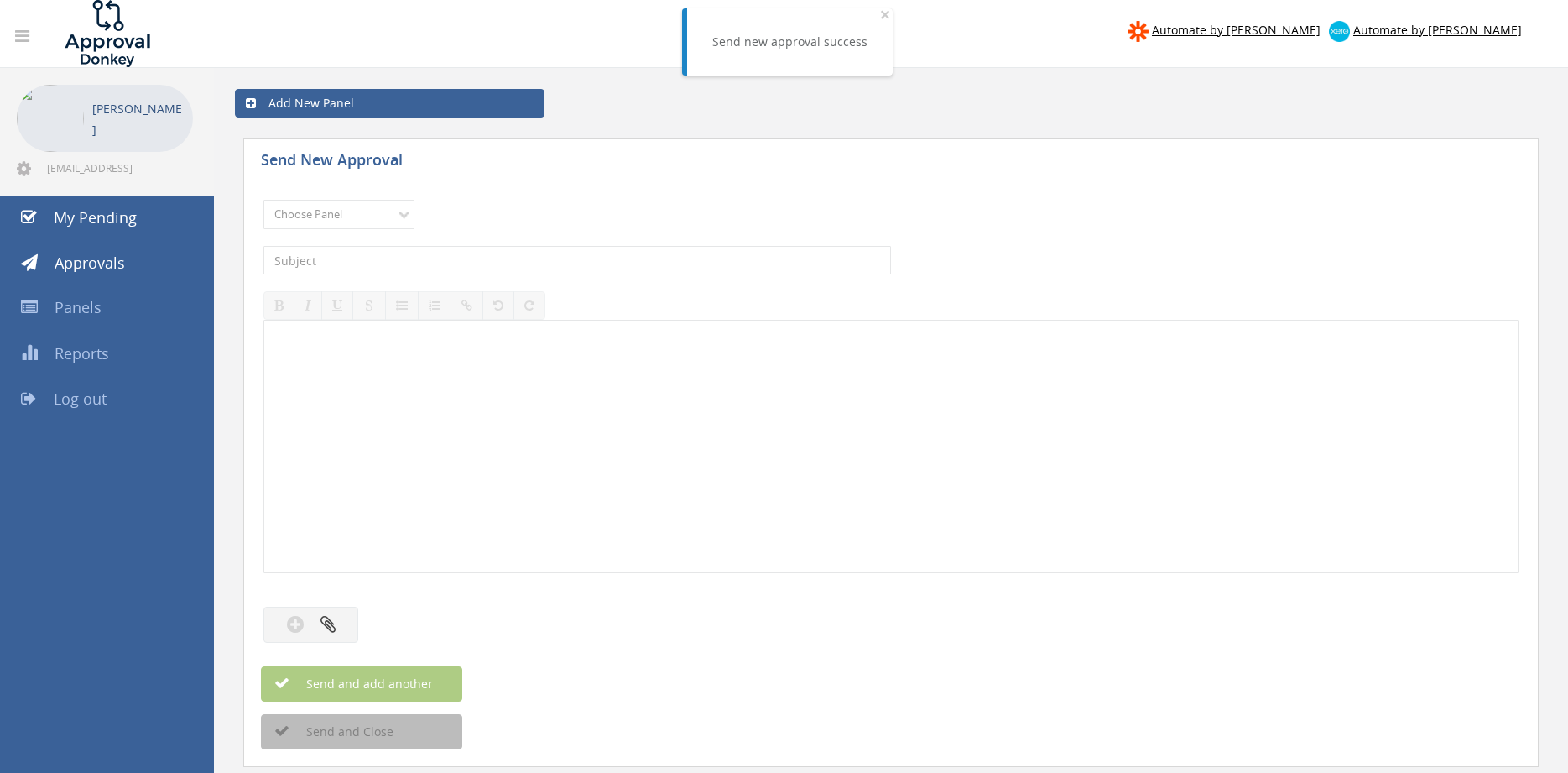
click at [342, 195] on div "Choose Panel Alarm Credits RG - 3 NZ Utilities Cable and SAI Global NZ Alarms-1…" at bounding box center [891, 214] width 1256 height 47
click at [264, 200] on select "Choose Panel Alarm Credits RG - 3 NZ Utilities Cable and SAI Global NZ Alarms-1…" at bounding box center [339, 214] width 151 height 30
select select "9739"
click option "Credit Requests - 2" at bounding box center [0, 0] width 0 height 0
click at [461, 268] on input "text" at bounding box center [577, 260] width 627 height 29
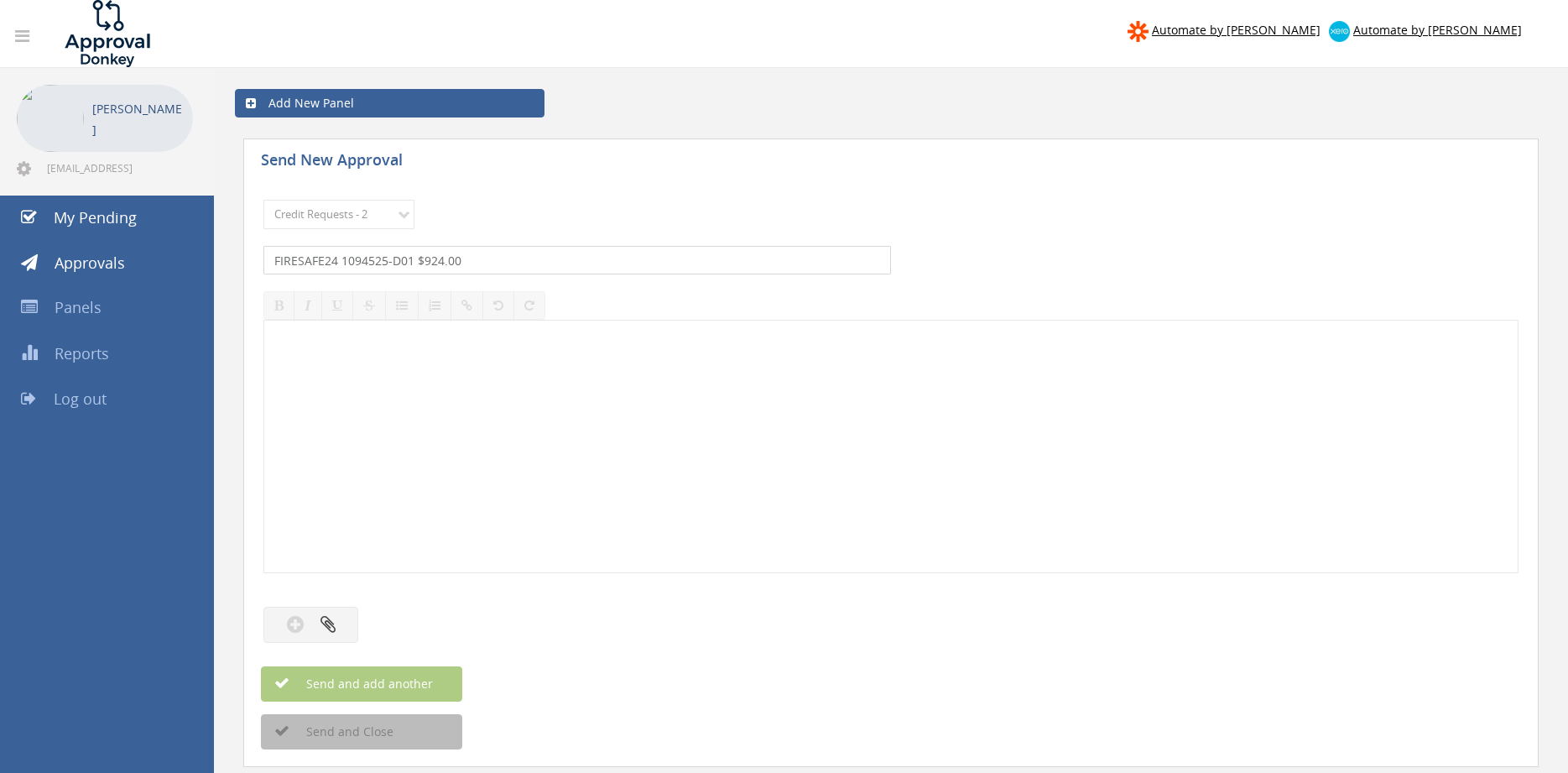
type input "FIRESAFE24 1094525-D01 $924.00"
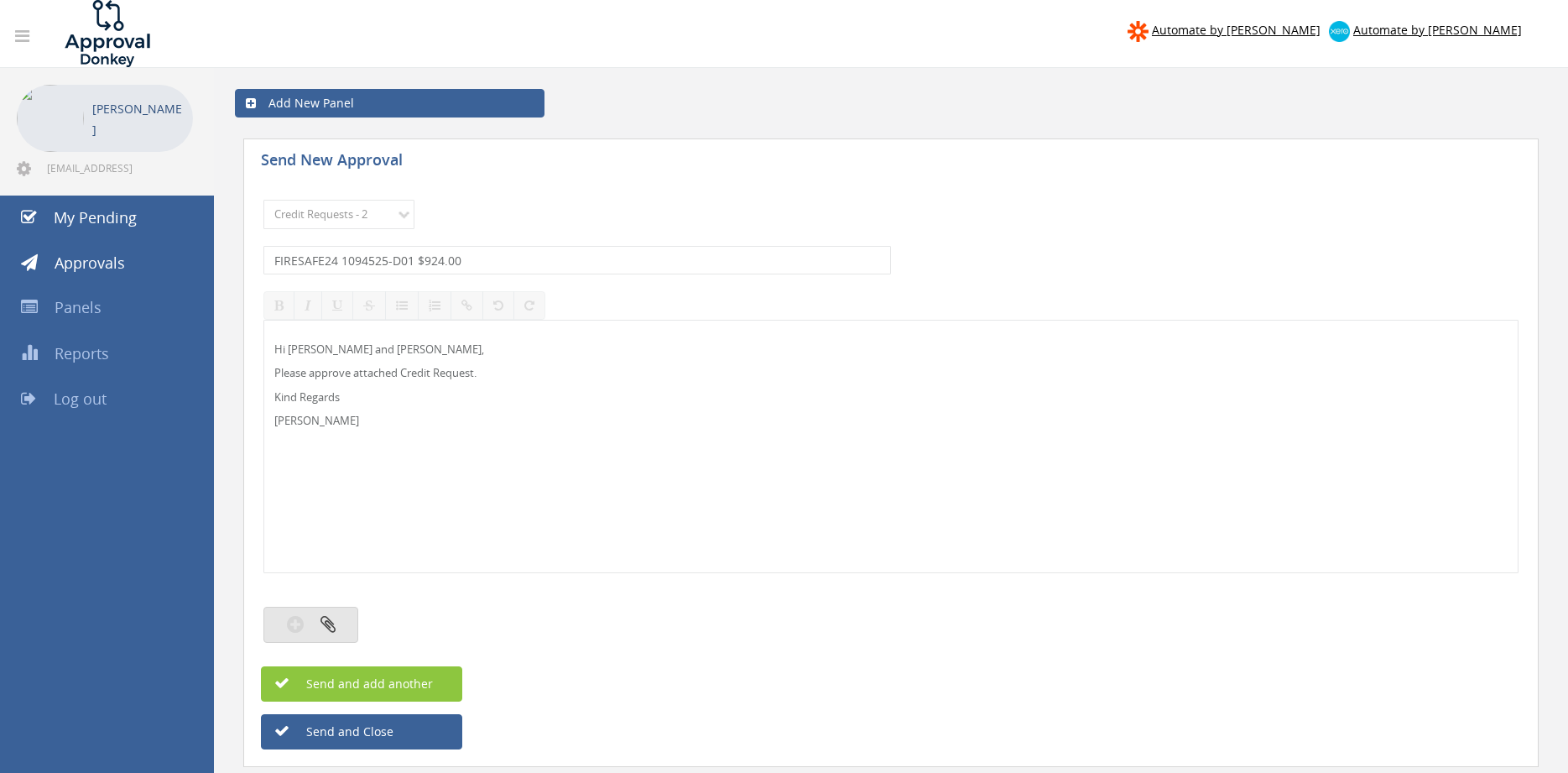
click at [351, 614] on button "button" at bounding box center [311, 625] width 95 height 36
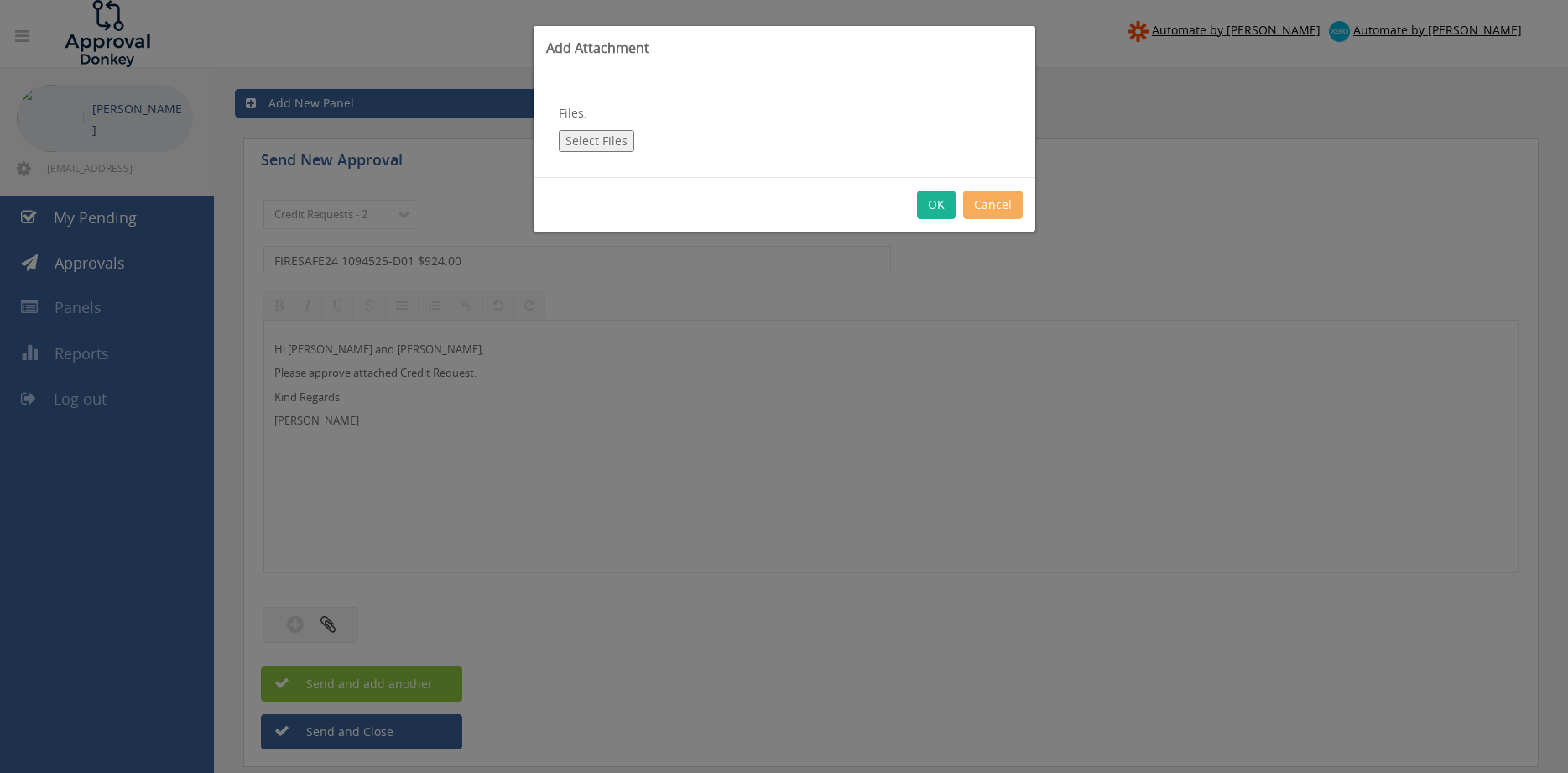
click at [612, 133] on button "Select Files" at bounding box center [596, 141] width 76 height 21
type input "C:\fakepath\FIRESAFE24 1094525-D-1.pdf"
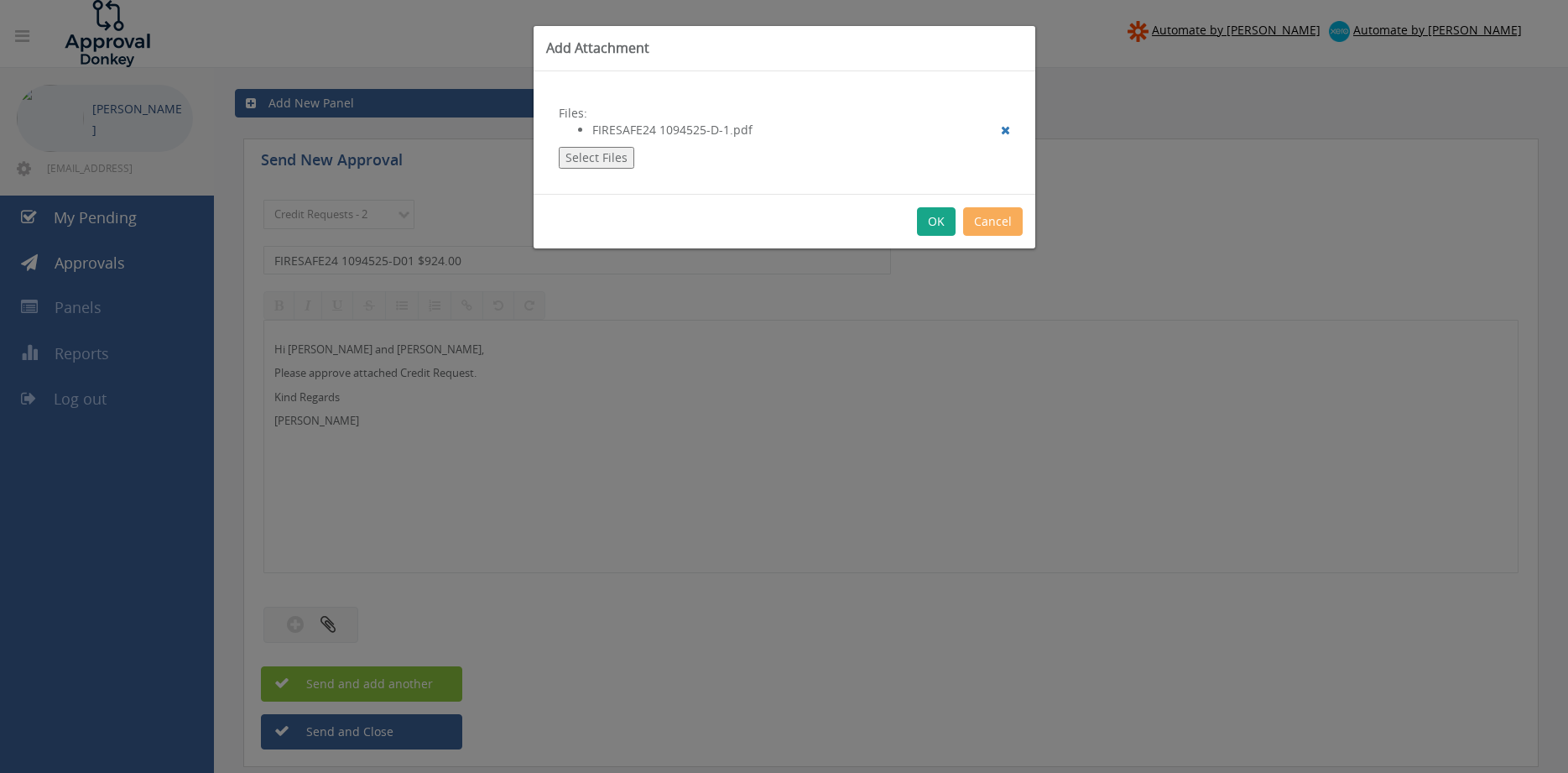
click at [940, 223] on button "OK" at bounding box center [936, 221] width 38 height 29
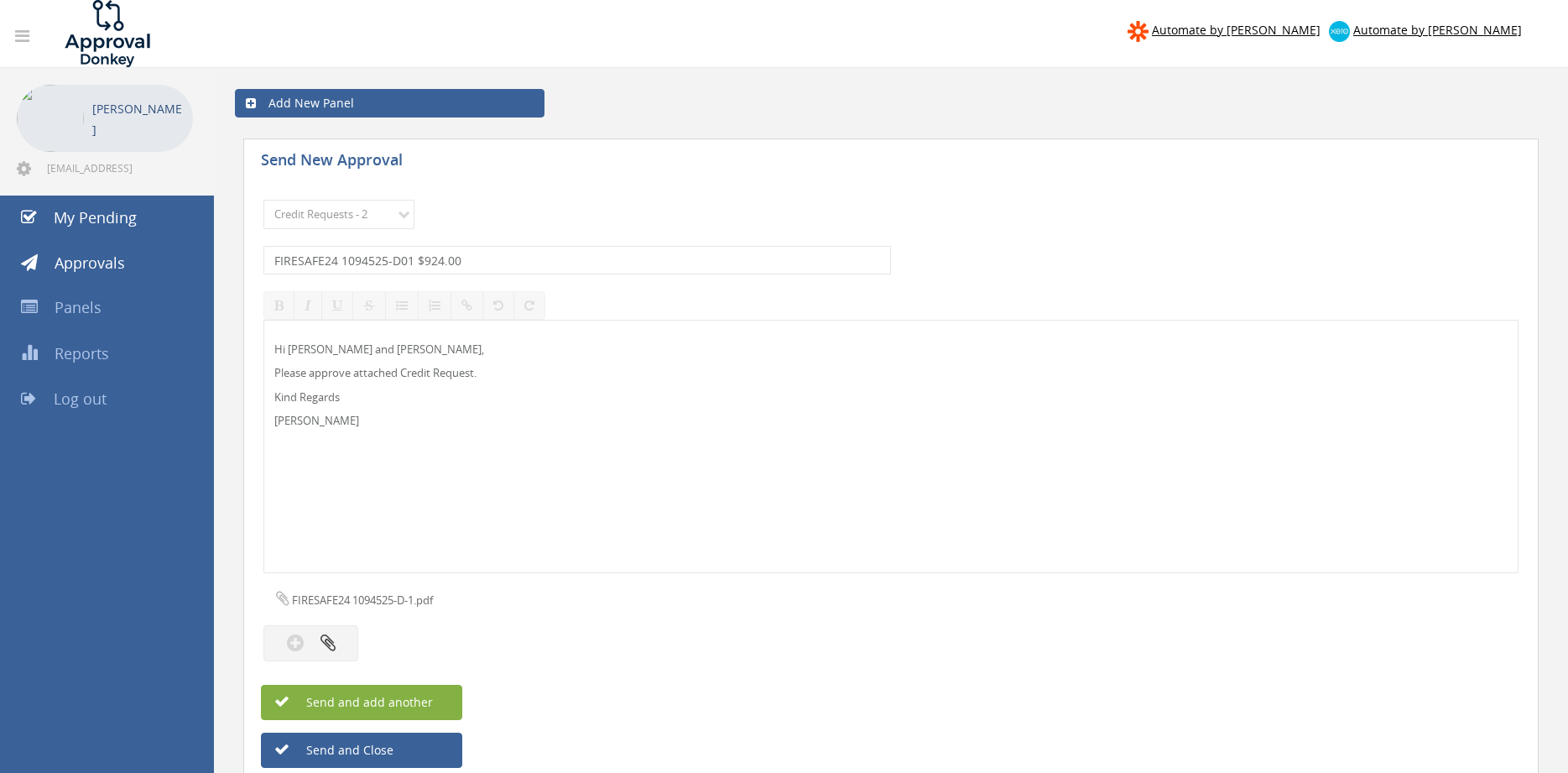
click at [399, 702] on span "Send and add another" at bounding box center [351, 701] width 163 height 16
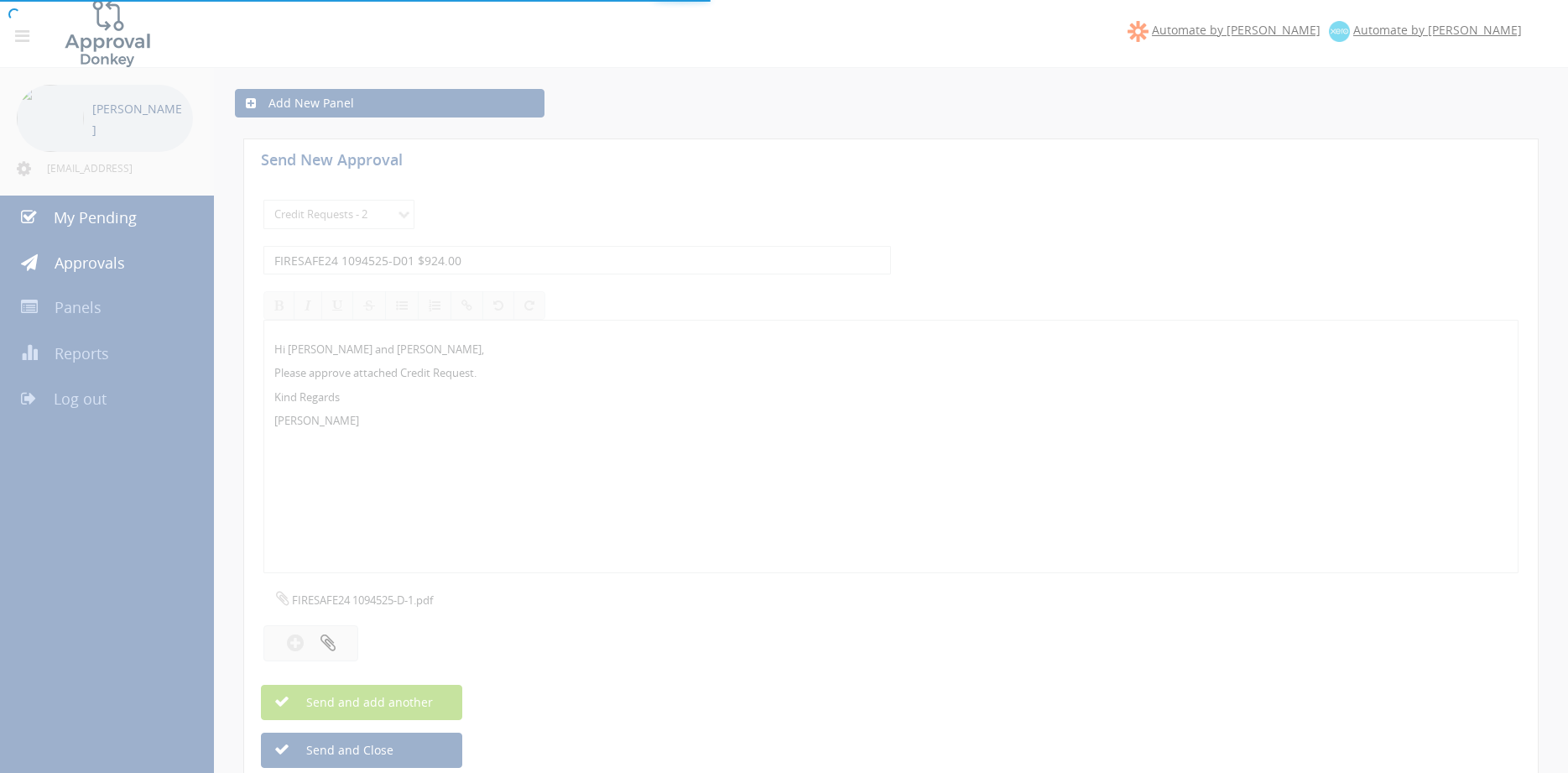
select select
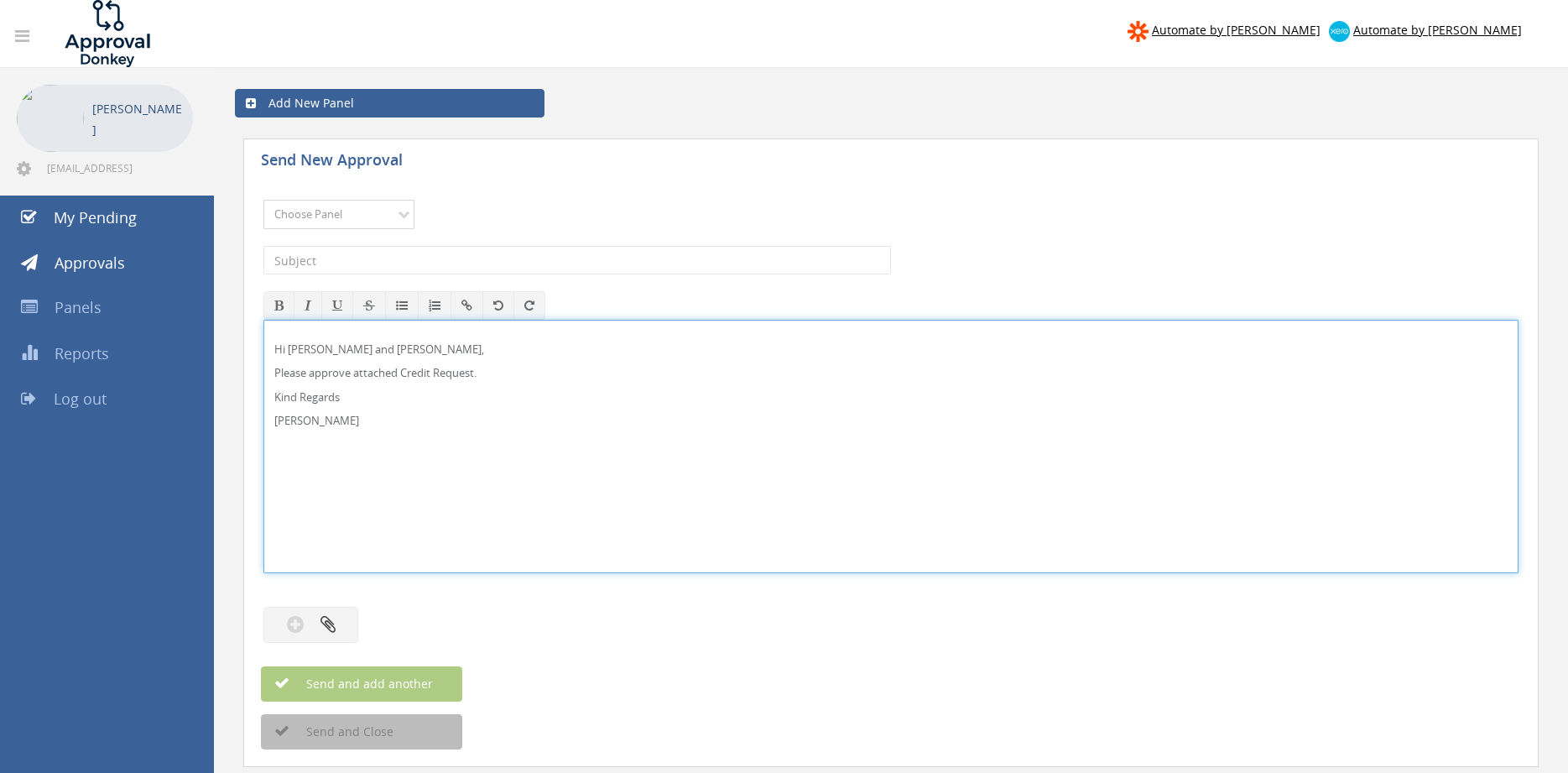
click at [378, 219] on select "Choose Panel Alarm Credits RG - 3 NZ Utilities Cable and SAI Global NZ Alarms-1…" at bounding box center [339, 214] width 151 height 30
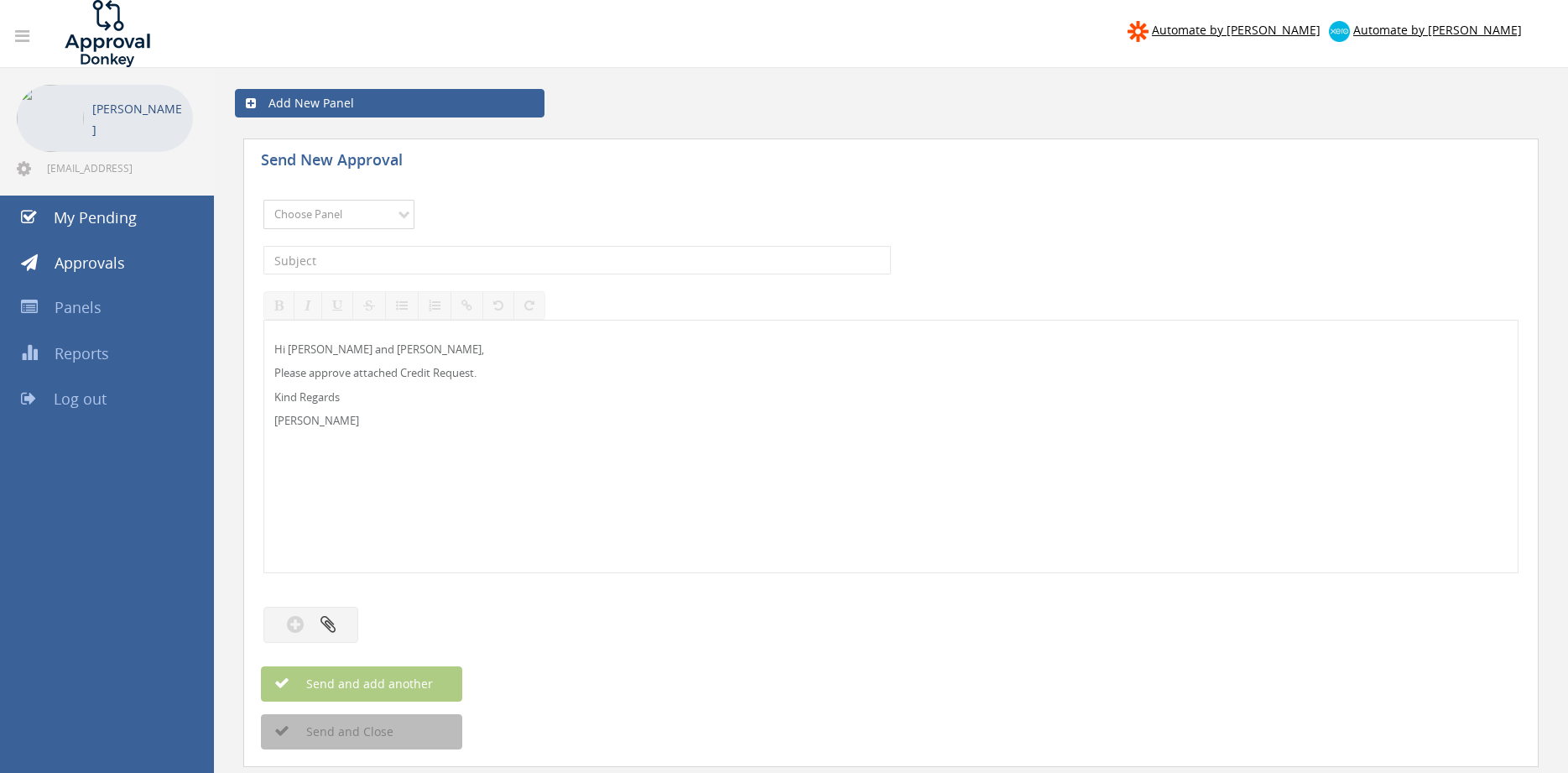
select select "13144"
click option "Alarm Credits RG - 3" at bounding box center [0, 0] width 0 height 0
click at [369, 266] on input "text" at bounding box center [577, 260] width 627 height 29
type input "w"
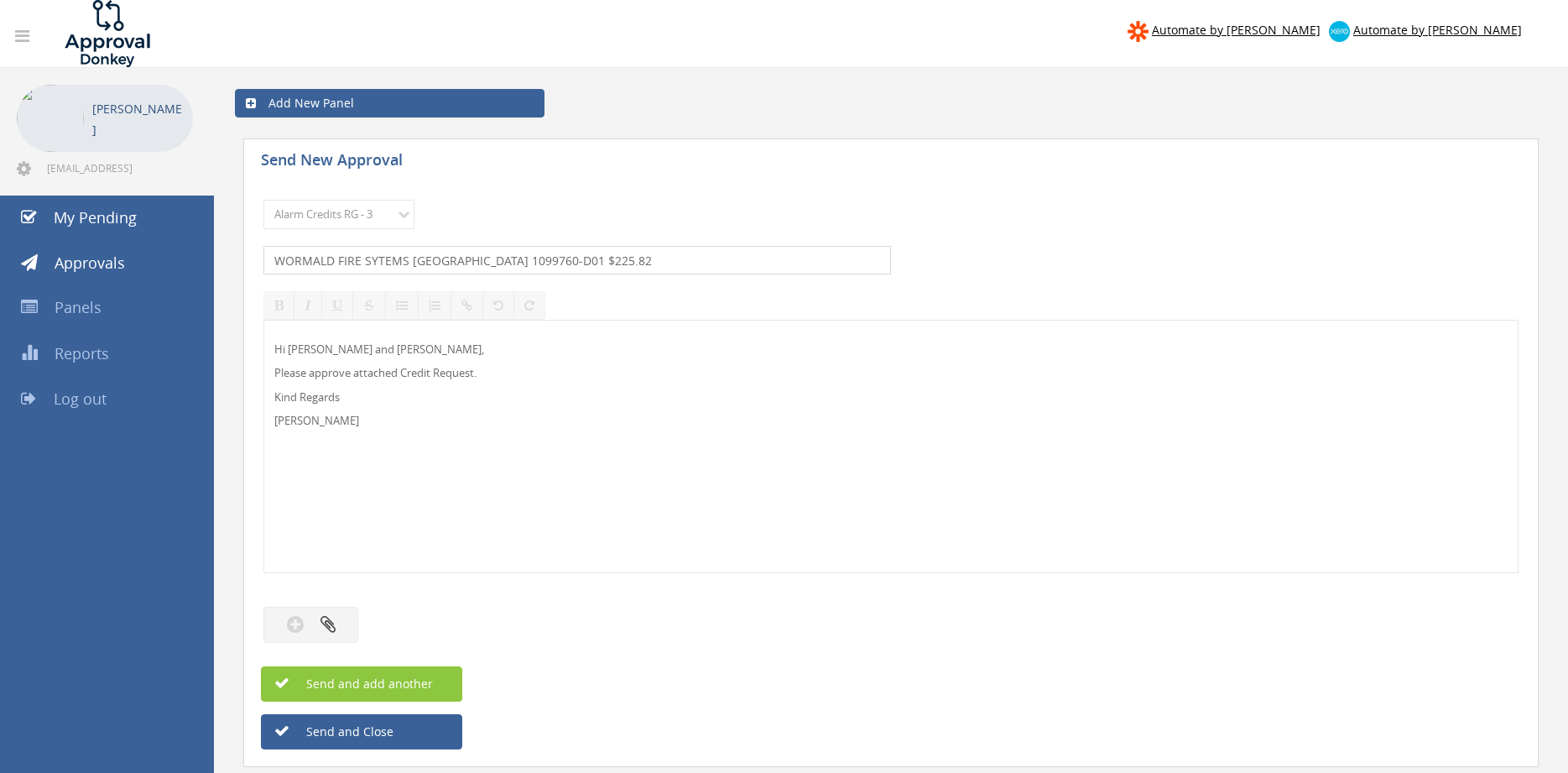
type input "WORMALD FIRE SYTEMS BRISBANE 1099760-D01 $225.82"
click at [306, 352] on p "Hi Lee and Ben," at bounding box center [890, 349] width 1233 height 16
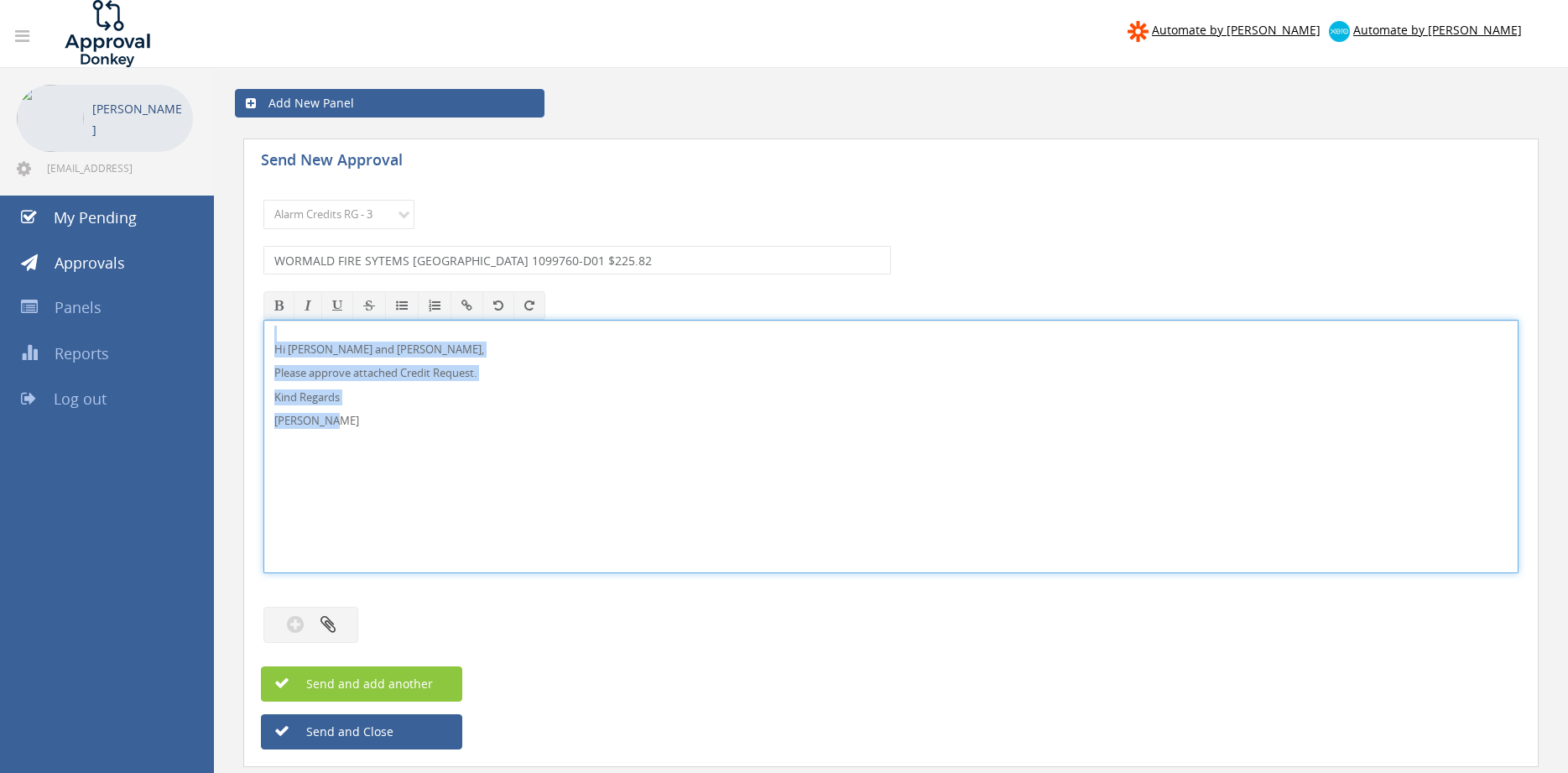
click at [264, 320] on div "Hi Lee, Rob and Ben, Please approve attached Credit Request. Kind Regards Pam W…" at bounding box center [891, 447] width 1256 height 254
click at [332, 633] on icon "button" at bounding box center [328, 624] width 15 height 20
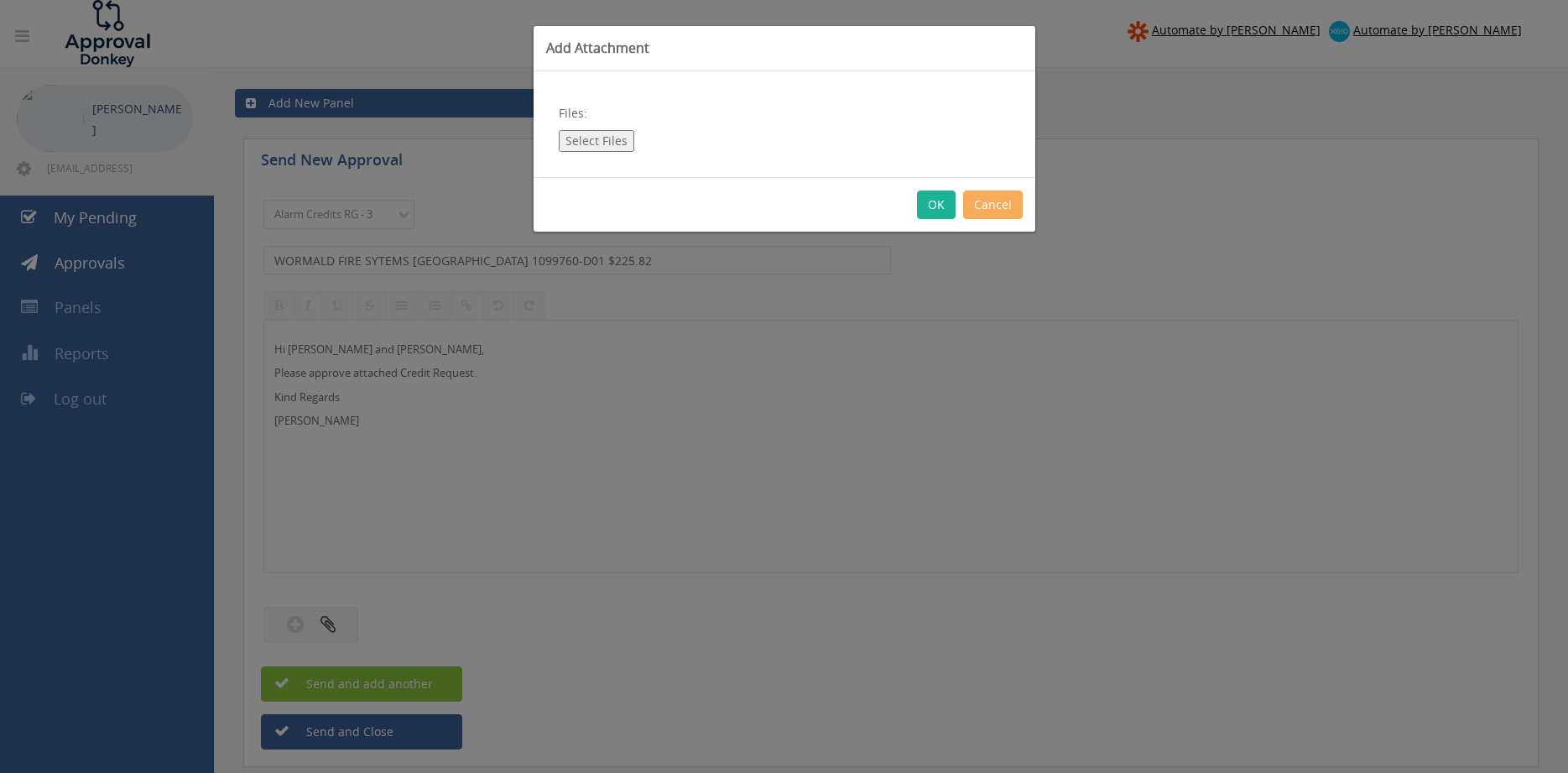
click at [610, 120] on div "Files: Select Files" at bounding box center [784, 124] width 502 height 105
click at [601, 131] on button "Select Files" at bounding box center [596, 141] width 76 height 21
type input "C:\fakepath\WORMALD FIRE SYSTEMS BRISBANE 1099760-D01.pdf"
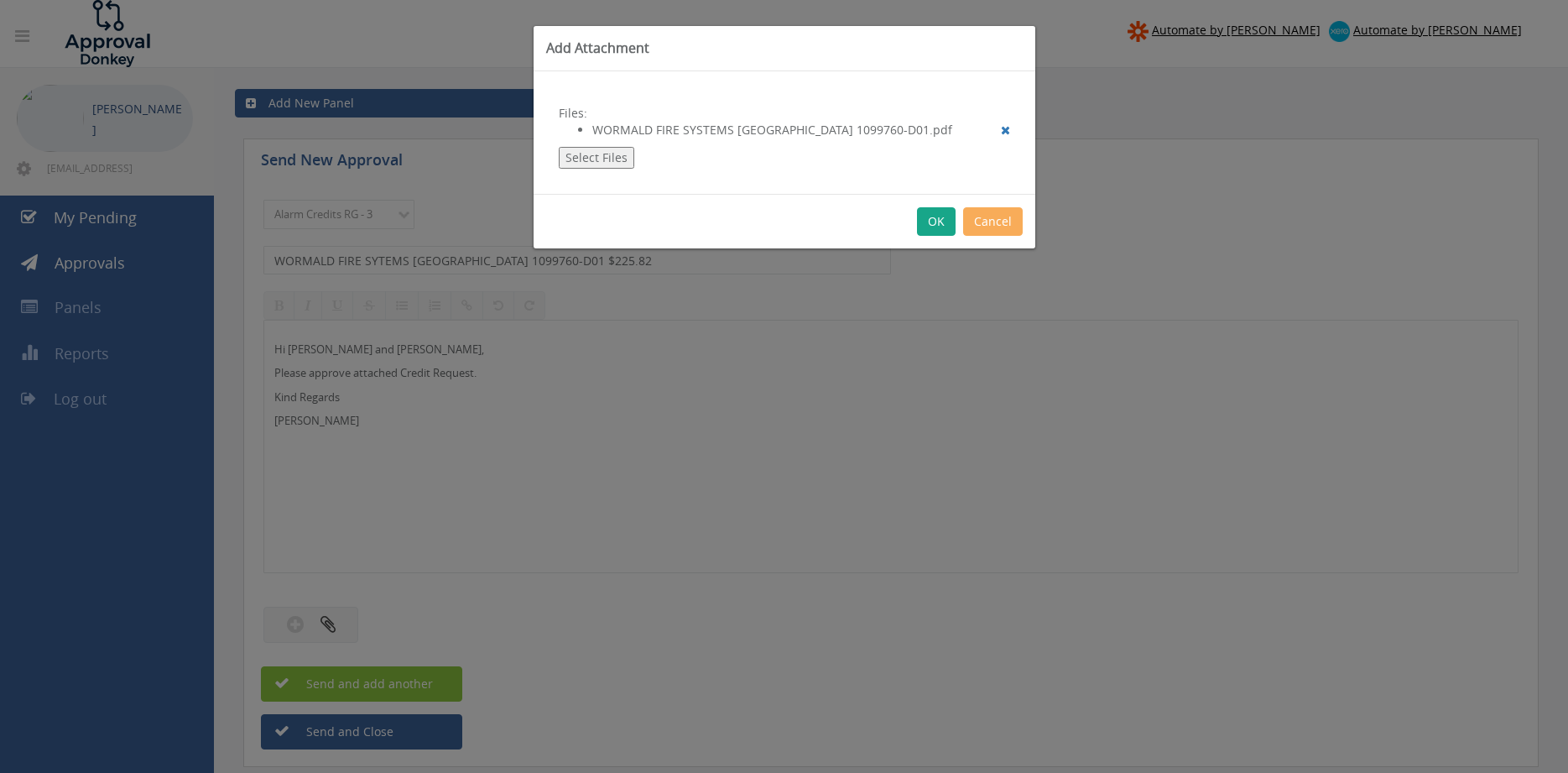
click at [941, 226] on button "OK" at bounding box center [936, 221] width 38 height 29
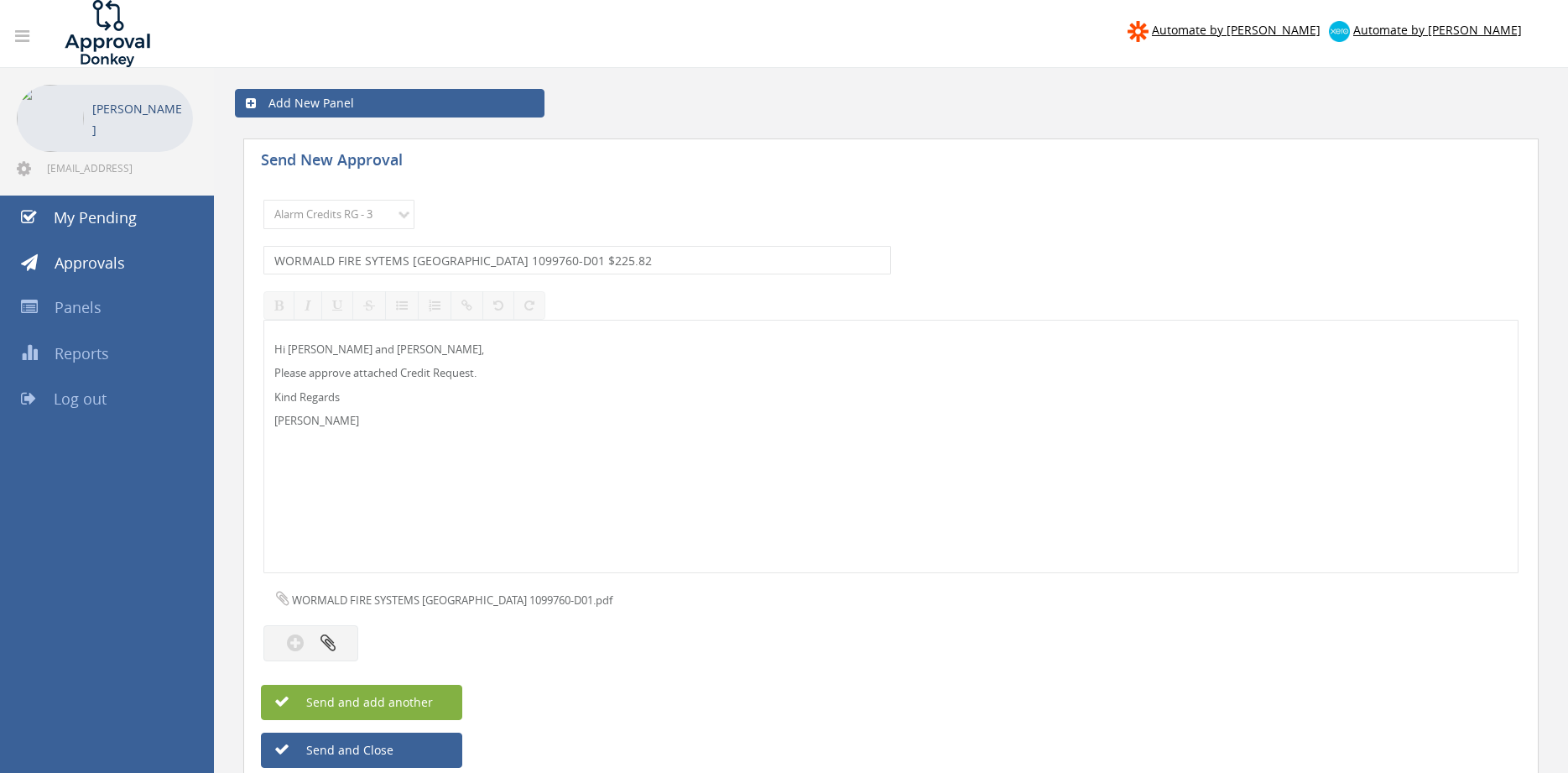
click at [427, 699] on span "Send and add another" at bounding box center [351, 701] width 163 height 16
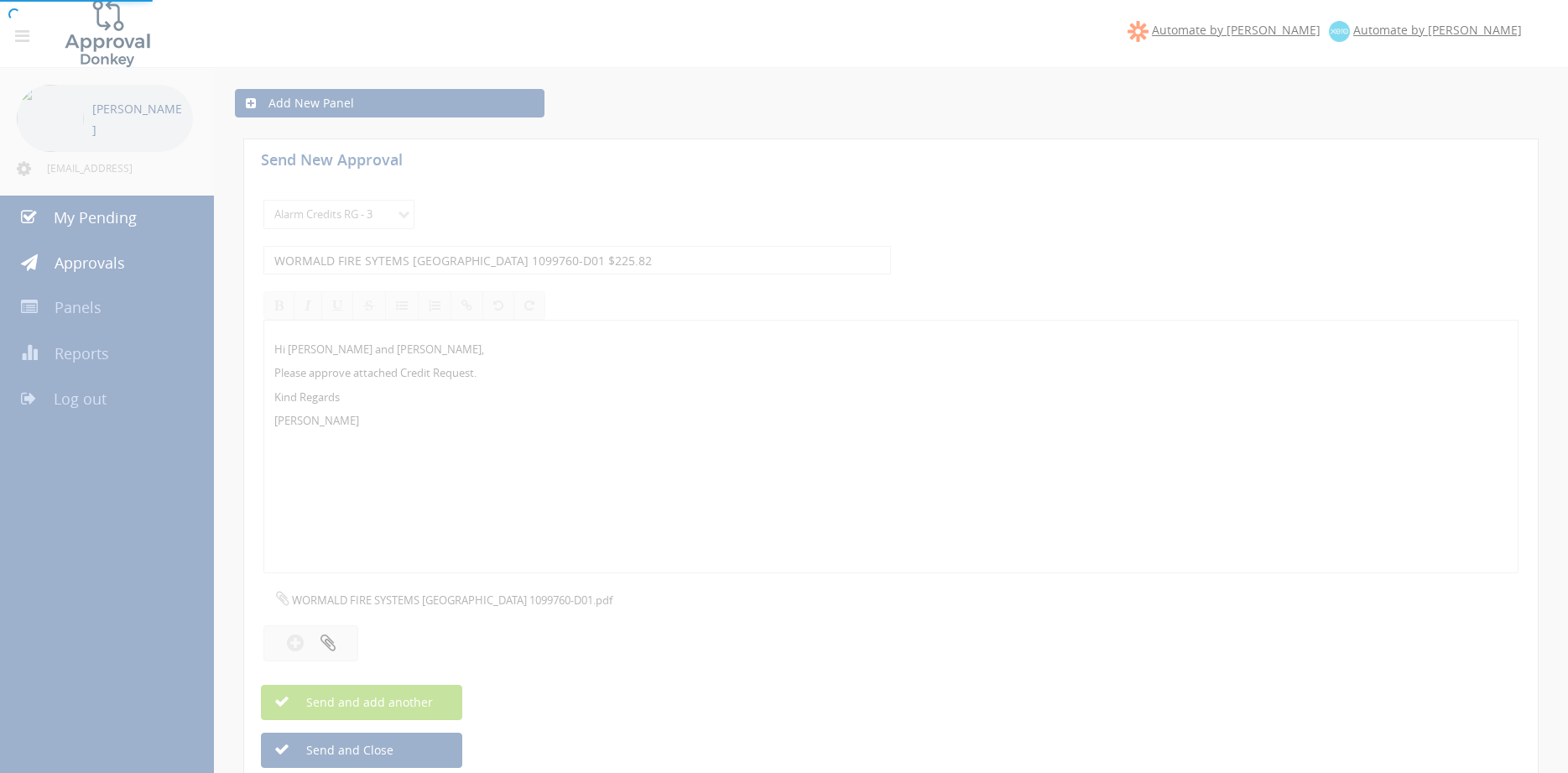
select select
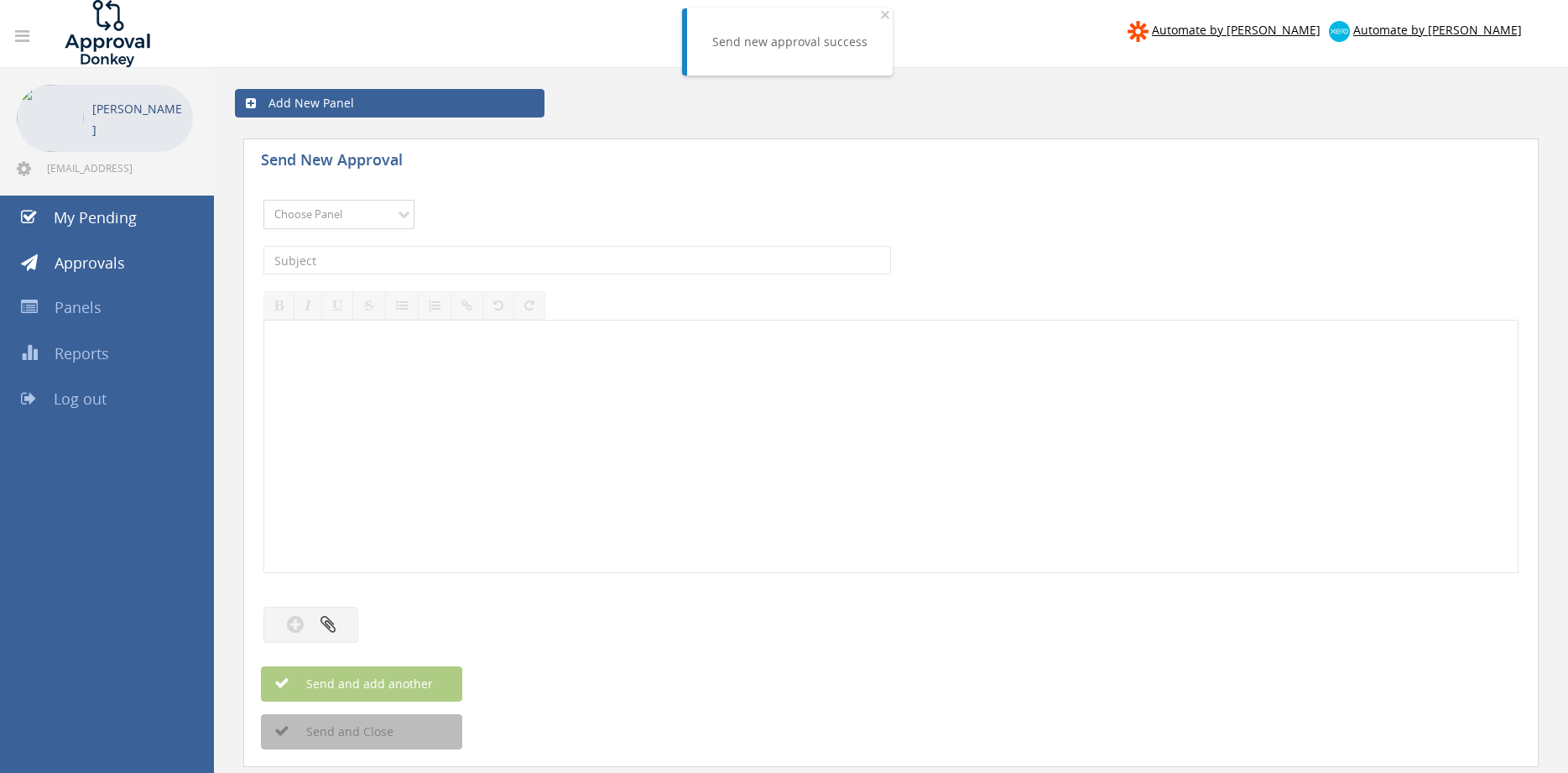
click at [264, 200] on select "Choose Panel Alarm Credits RG - 3 NZ Utilities Cable and SAI Global NZ Alarms-1…" at bounding box center [339, 214] width 151 height 30
select select "13144"
click option "Alarm Credits RG - 3" at bounding box center [0, 0] width 0 height 0
click at [376, 262] on input "text" at bounding box center [577, 260] width 627 height 29
type input "r"
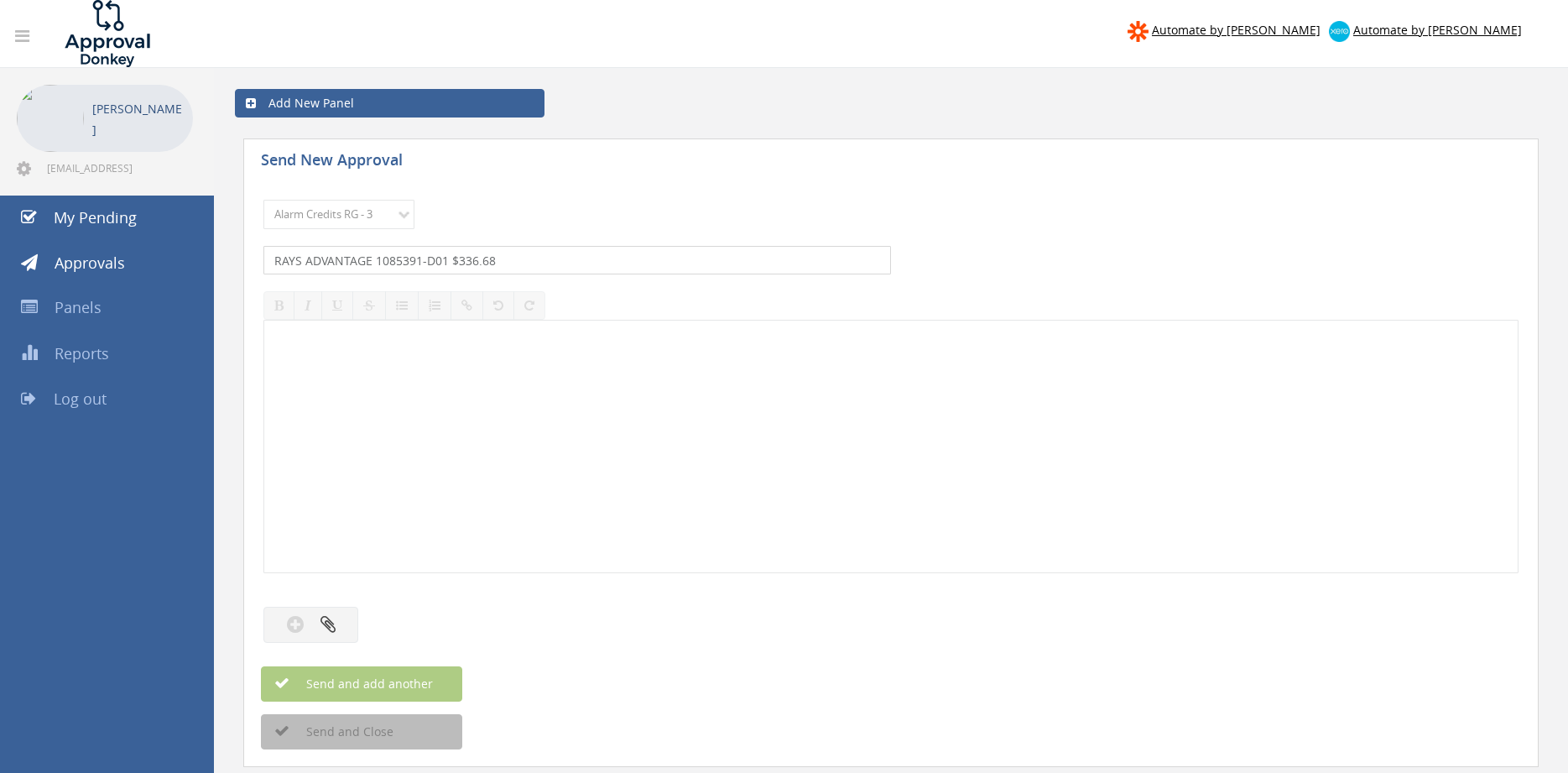
type input "RAYS ADVANTAGE 1085391-D01 $336.68"
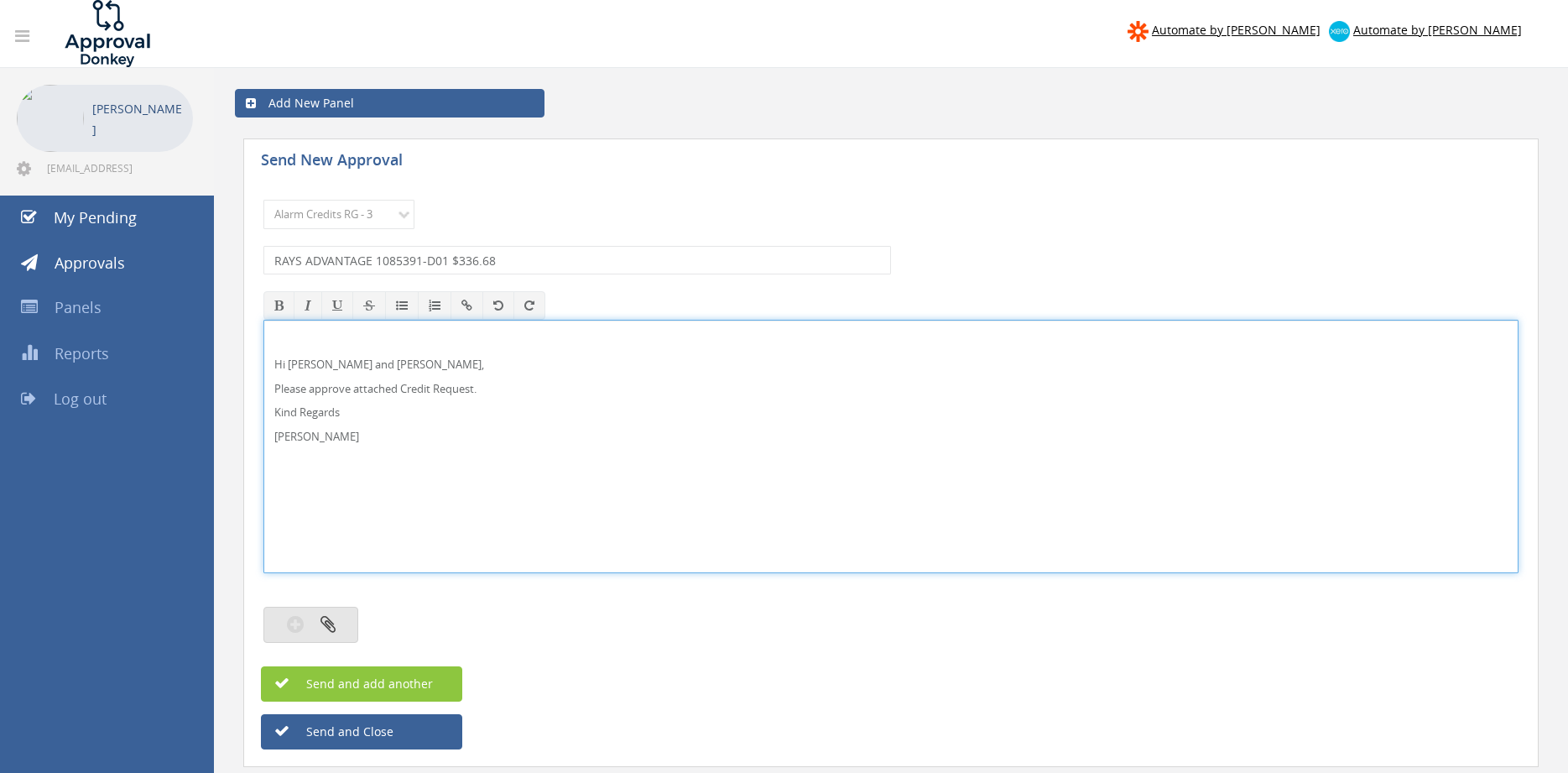
click at [340, 628] on button "button" at bounding box center [311, 625] width 95 height 36
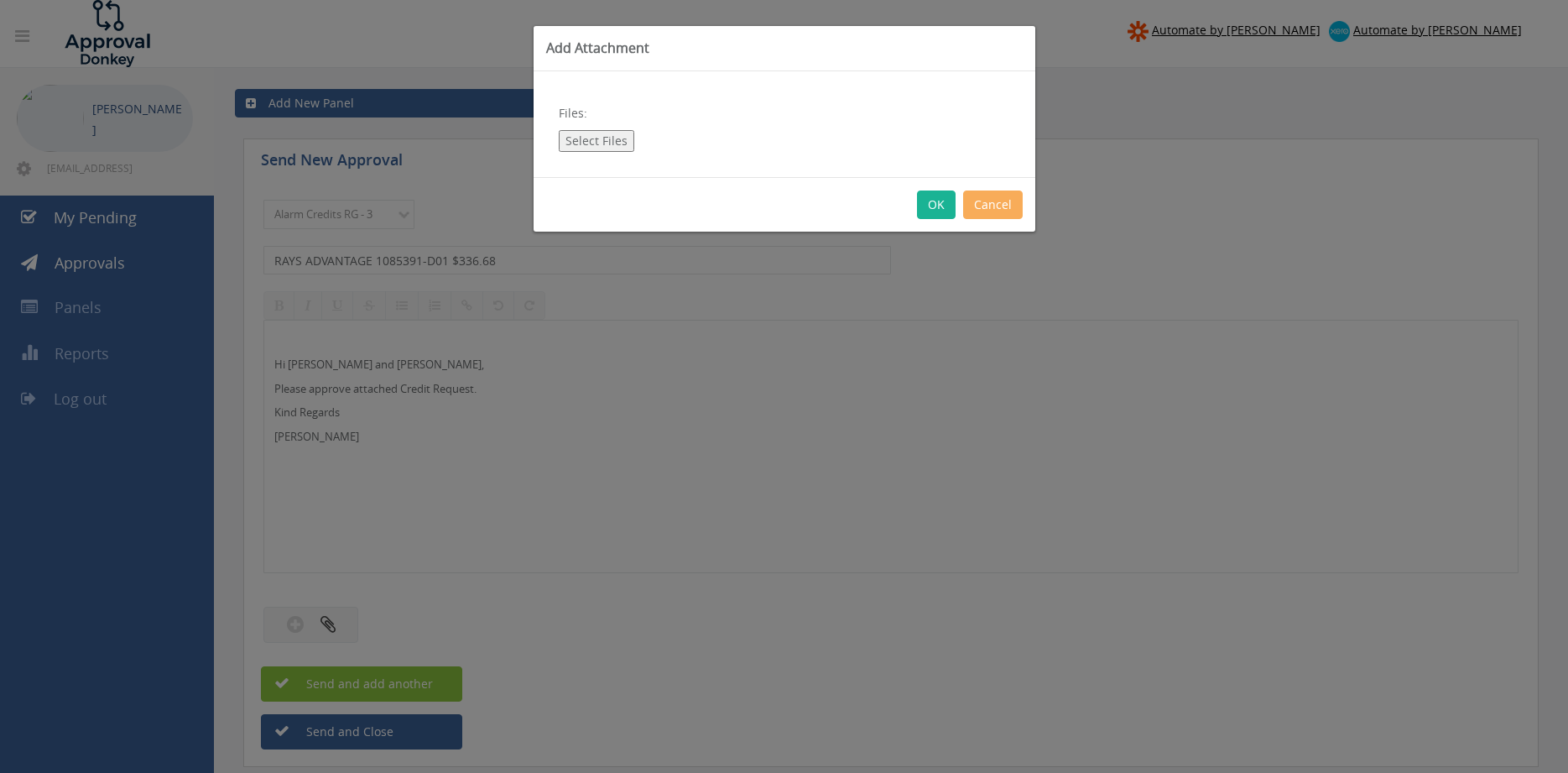
click at [609, 147] on button "Select Files" at bounding box center [596, 141] width 76 height 21
type input "C:\fakepath\RAYS ADVANTAGE 1085391-D01.pdf"
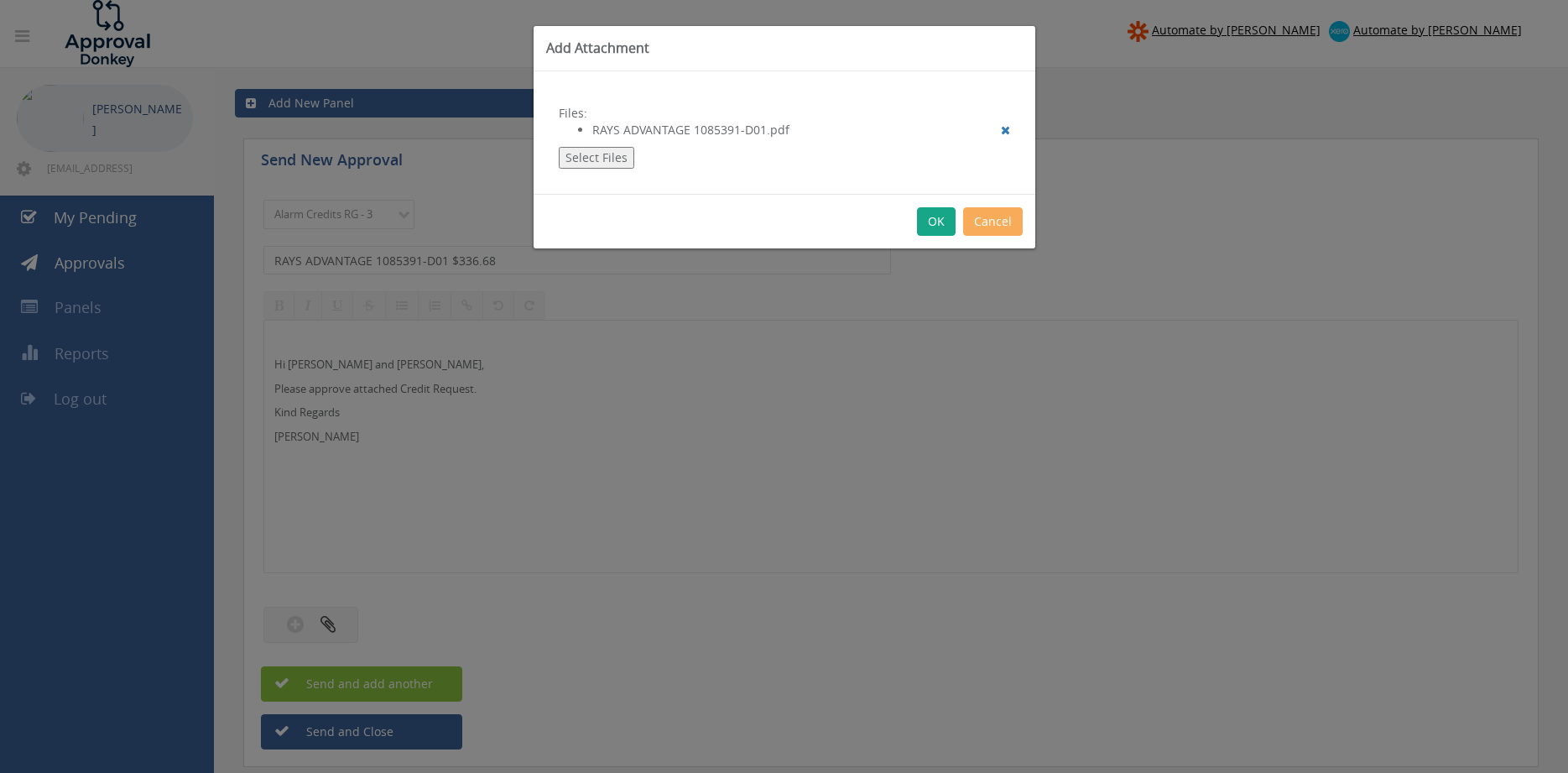
click at [937, 224] on button "OK" at bounding box center [936, 221] width 38 height 29
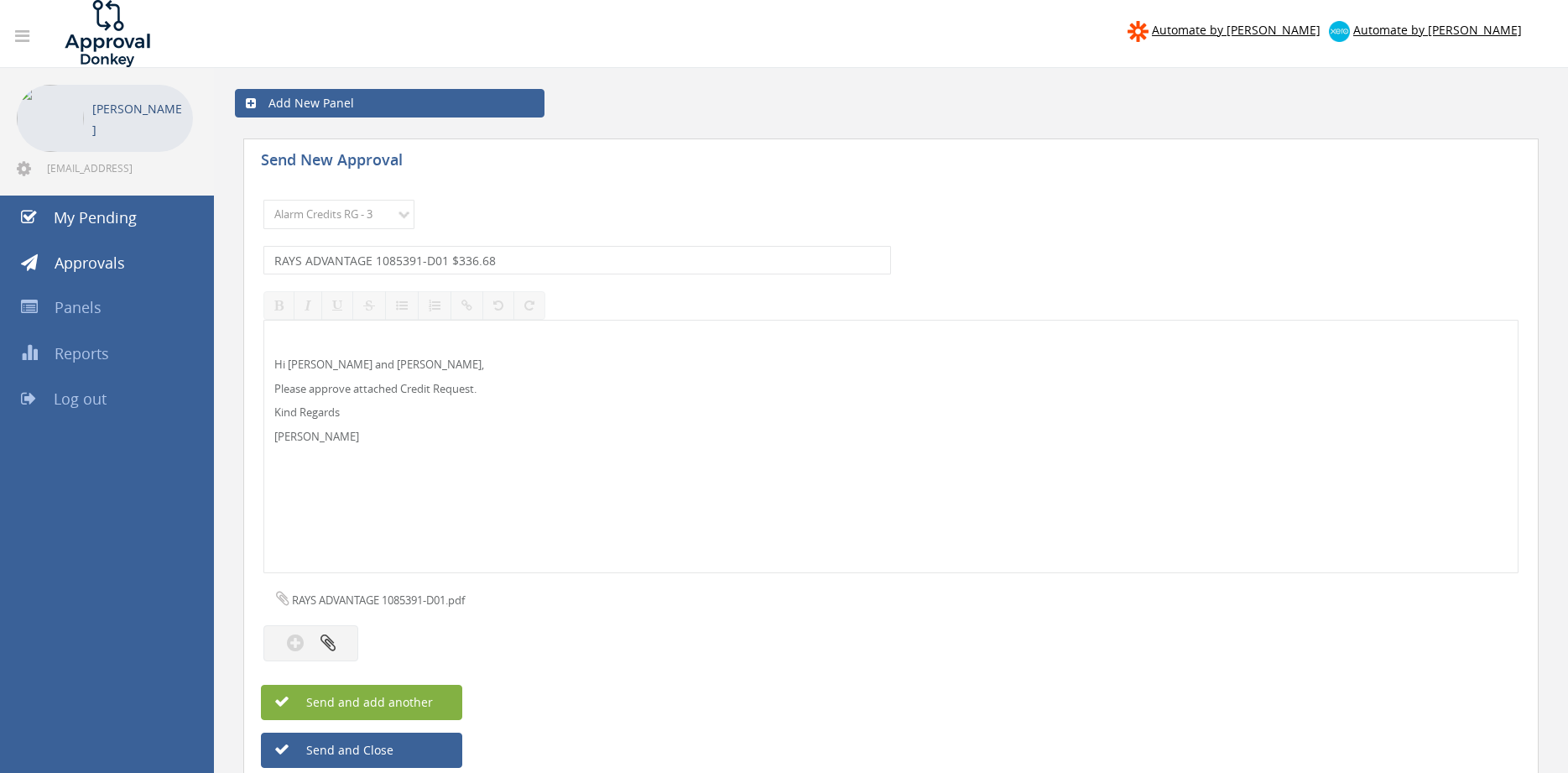
click at [442, 693] on button "Send and add another" at bounding box center [362, 703] width 201 height 35
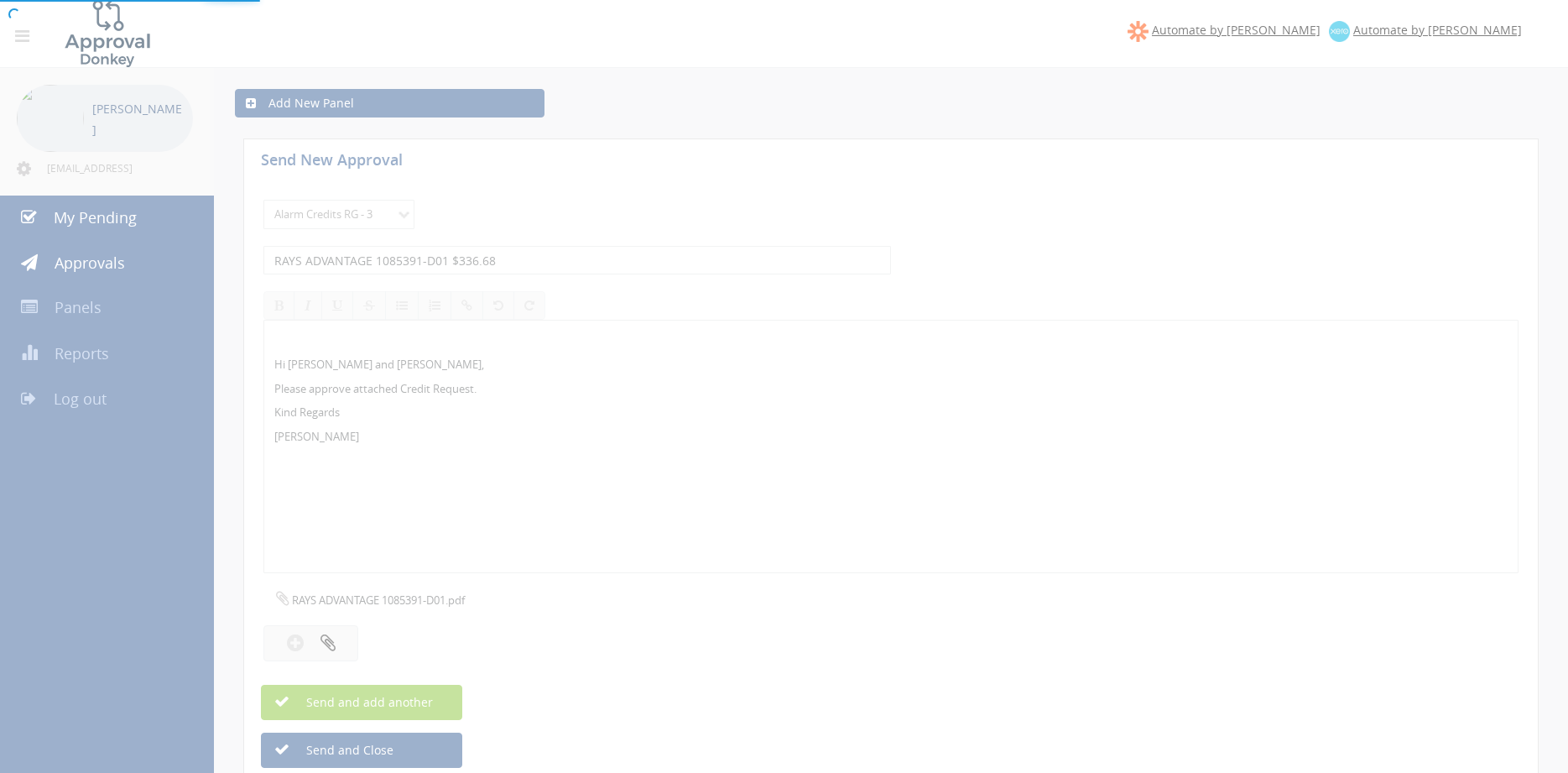
select select
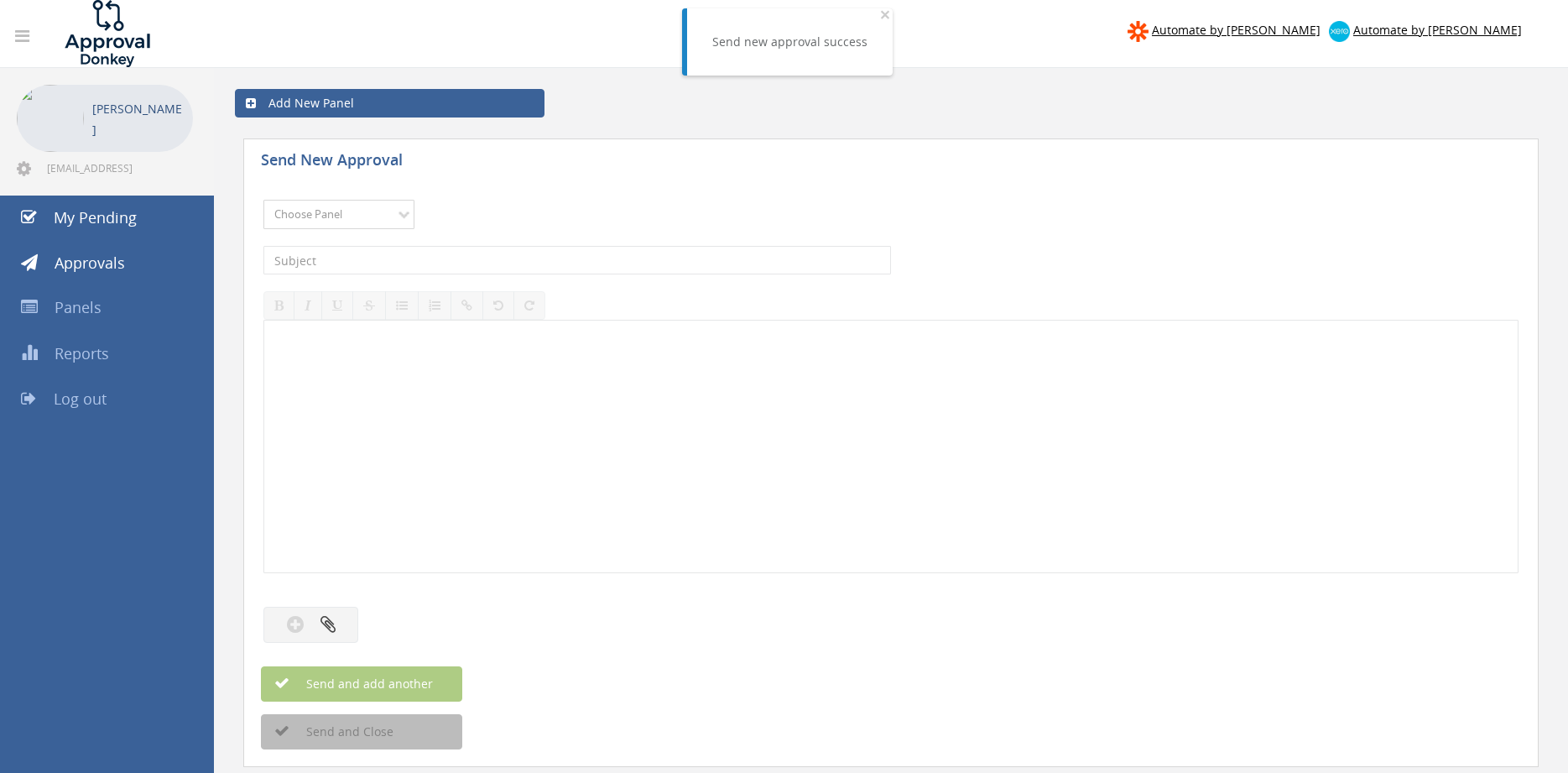
click at [264, 200] on select "Choose Panel Alarm Credits RG - 3 NZ Utilities Cable and SAI Global NZ Alarms-1…" at bounding box center [339, 214] width 151 height 30
select select "13144"
click option "Alarm Credits RG - 3" at bounding box center [0, 0] width 0 height 0
click at [361, 256] on input "text" at bounding box center [577, 260] width 627 height 29
type input "FIRE AND WIRE 1095949-D01 $173.80"
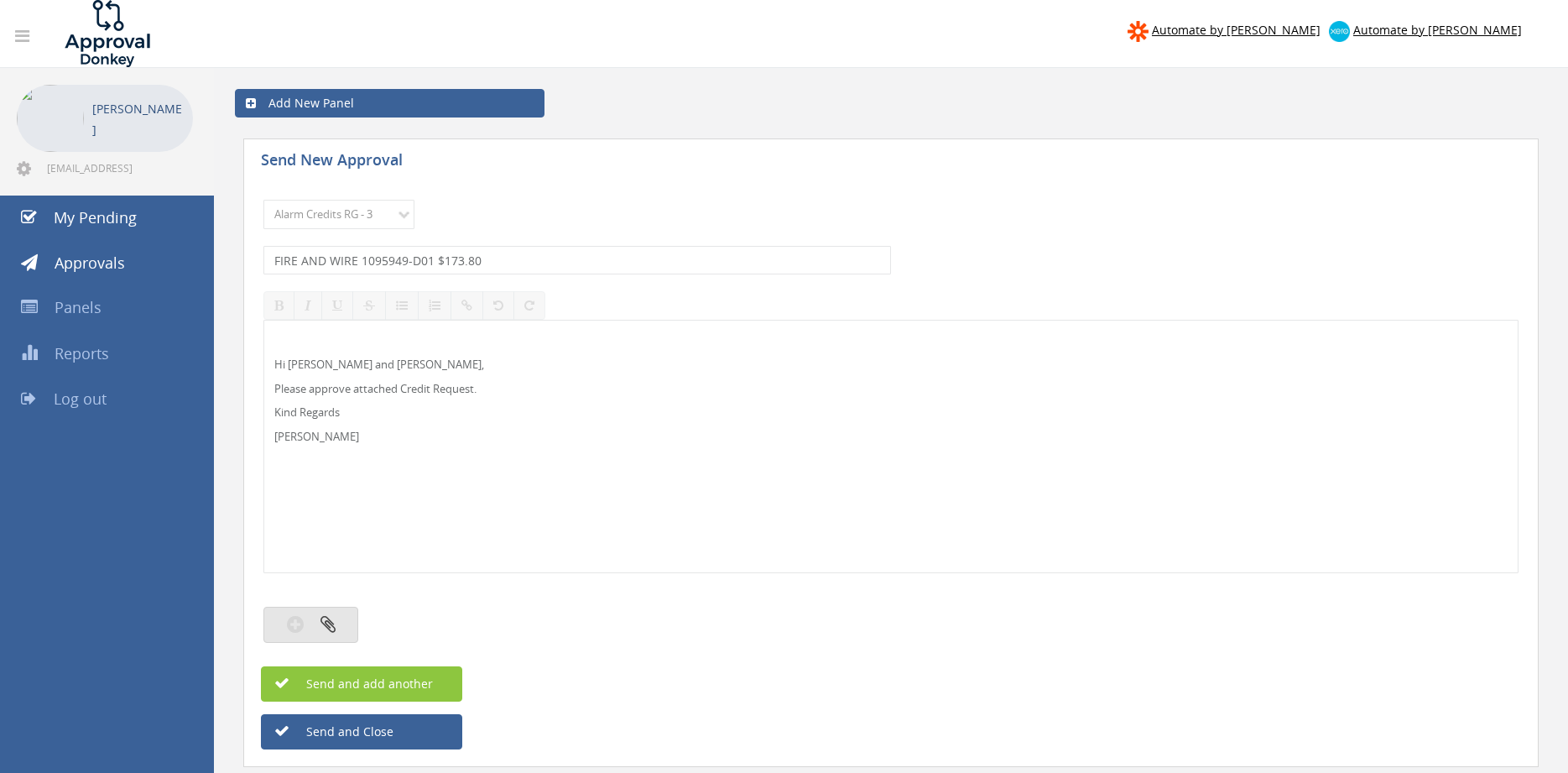
click at [332, 618] on icon "button" at bounding box center [328, 624] width 15 height 20
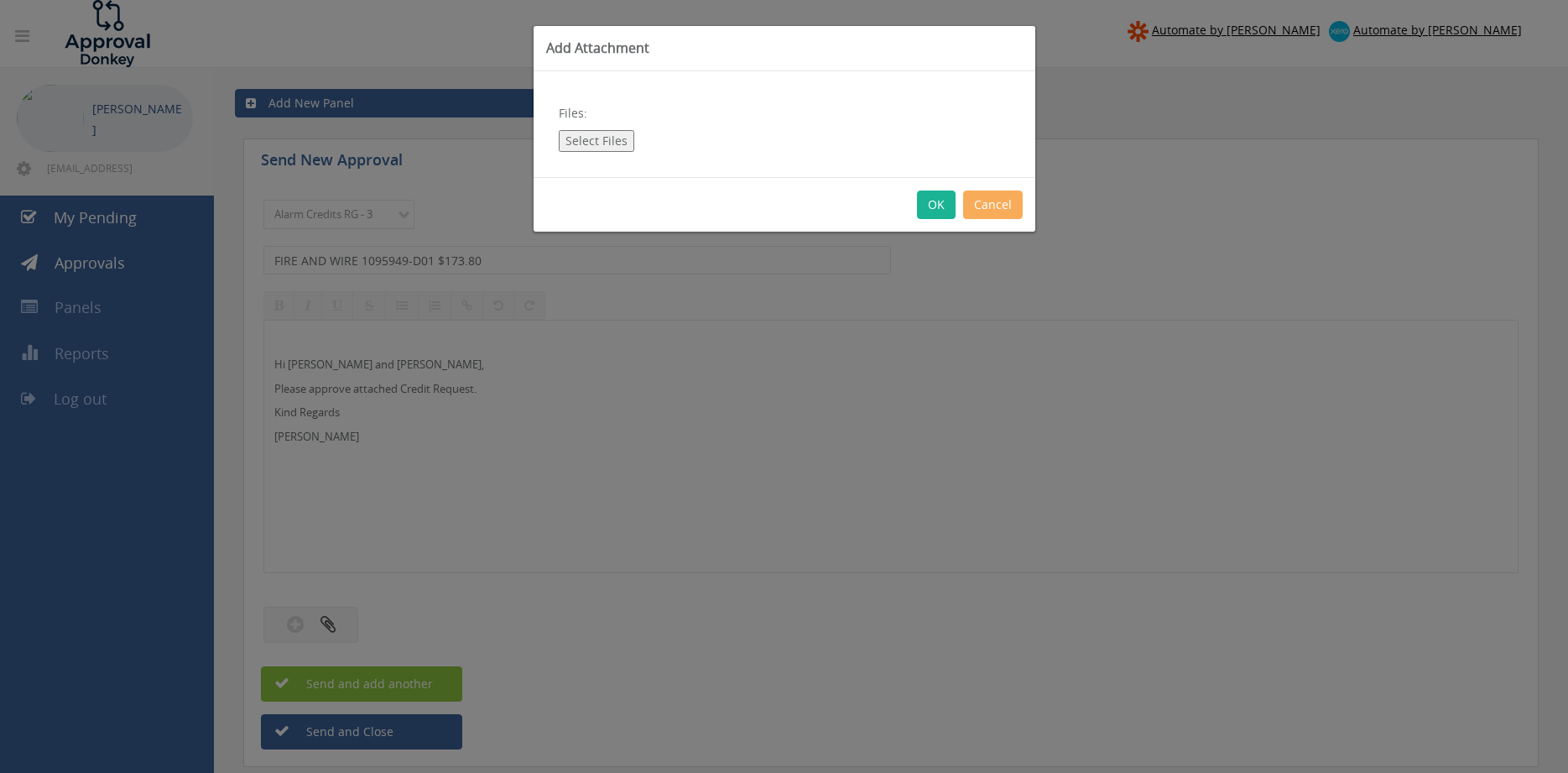
click at [594, 145] on button "Select Files" at bounding box center [596, 141] width 76 height 21
type input "C:\fakepath\FIRE AND WIRE 1095949-D01.pdf"
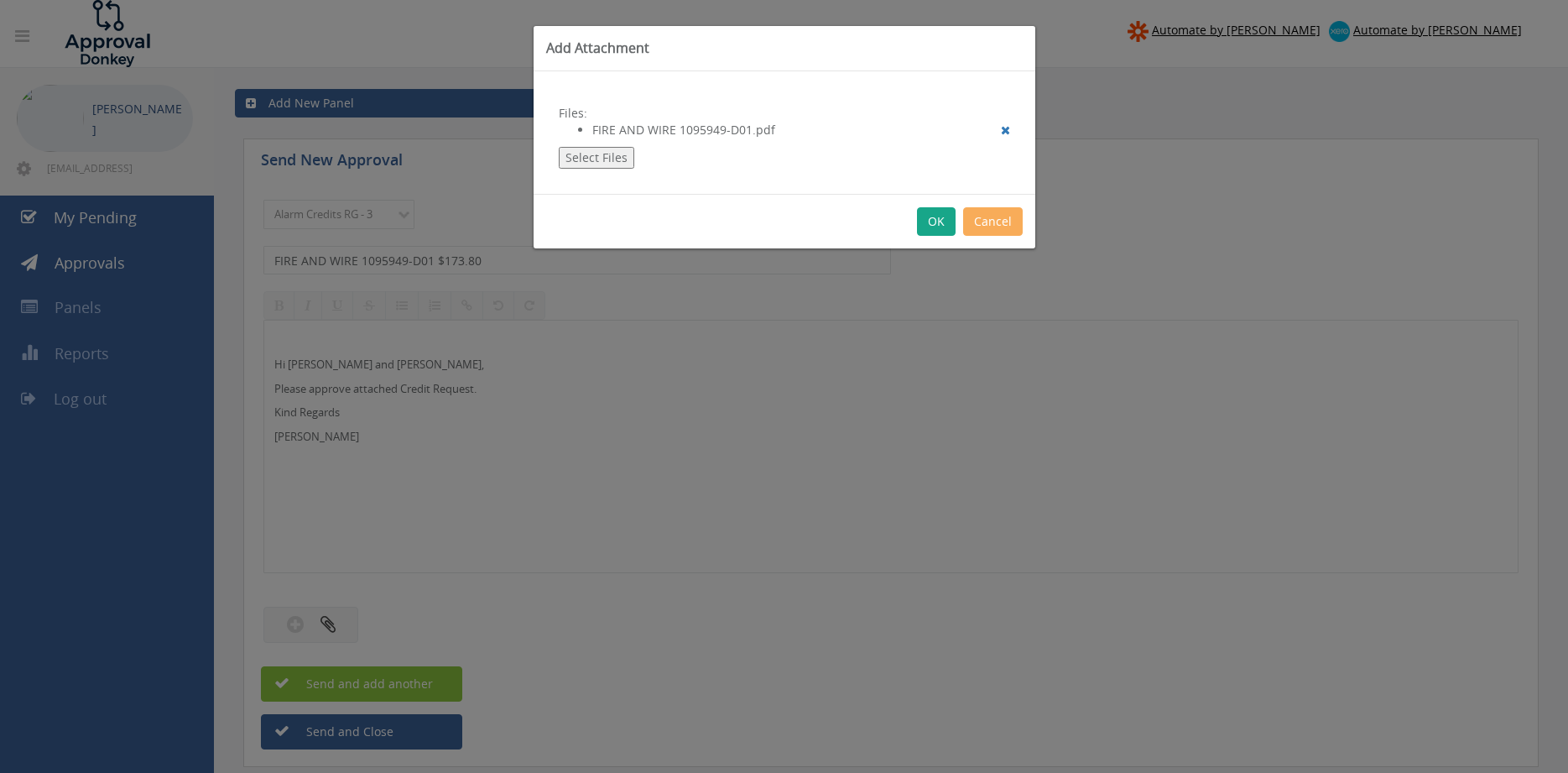
click at [936, 221] on button "OK" at bounding box center [936, 221] width 38 height 29
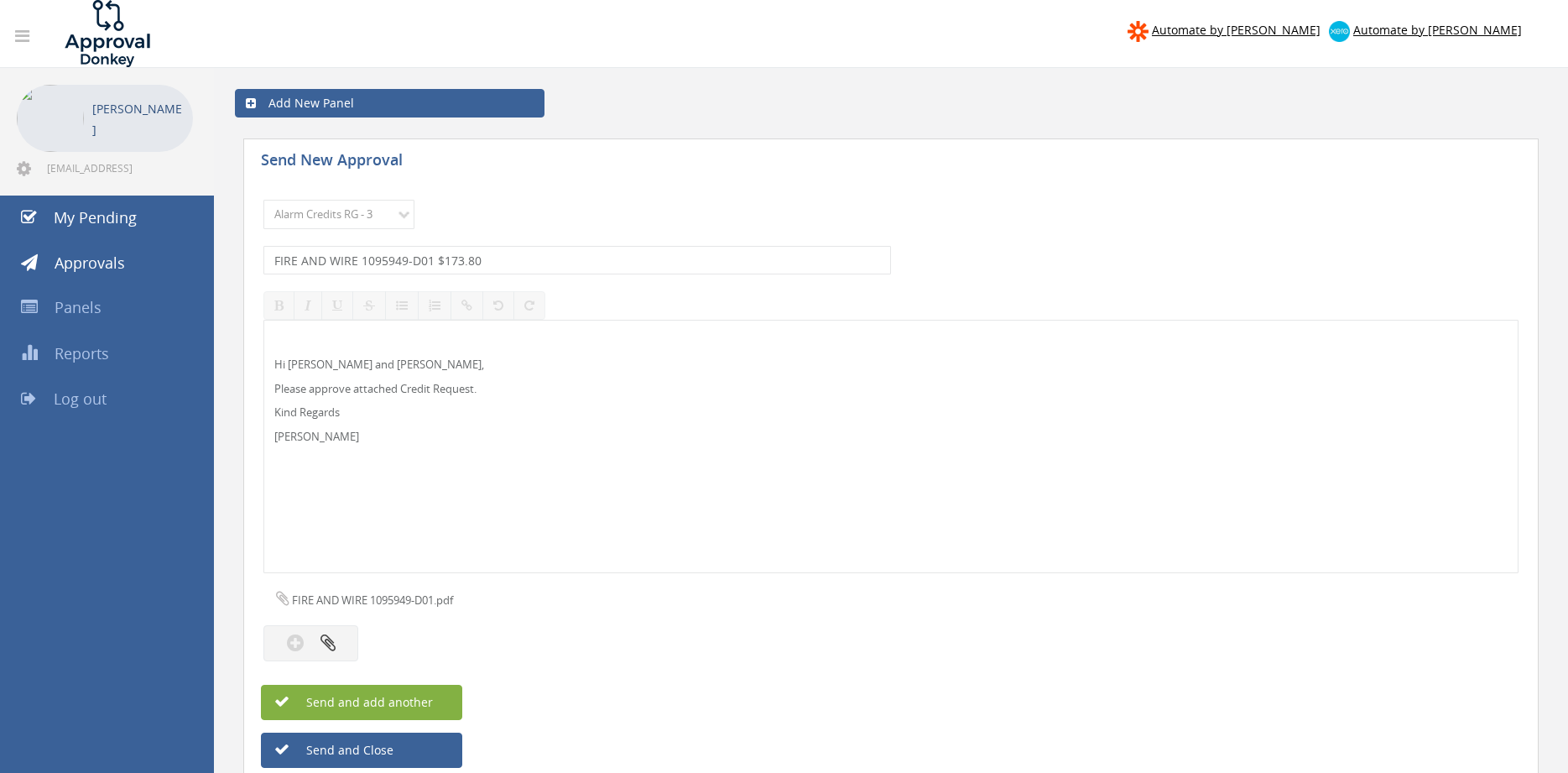
click at [403, 690] on button "Send and add another" at bounding box center [362, 703] width 201 height 35
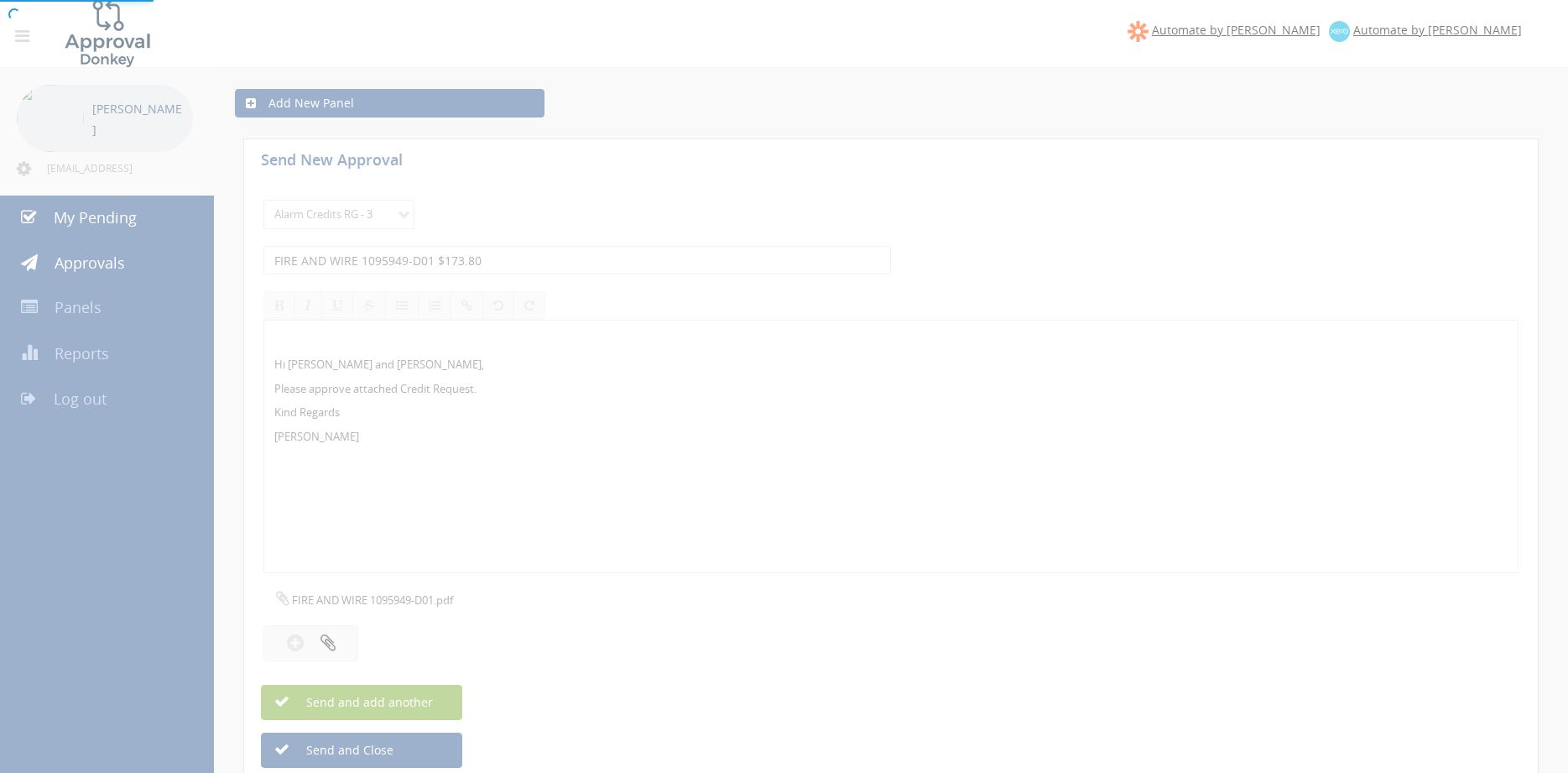
select select
